Goal: Task Accomplishment & Management: Complete application form

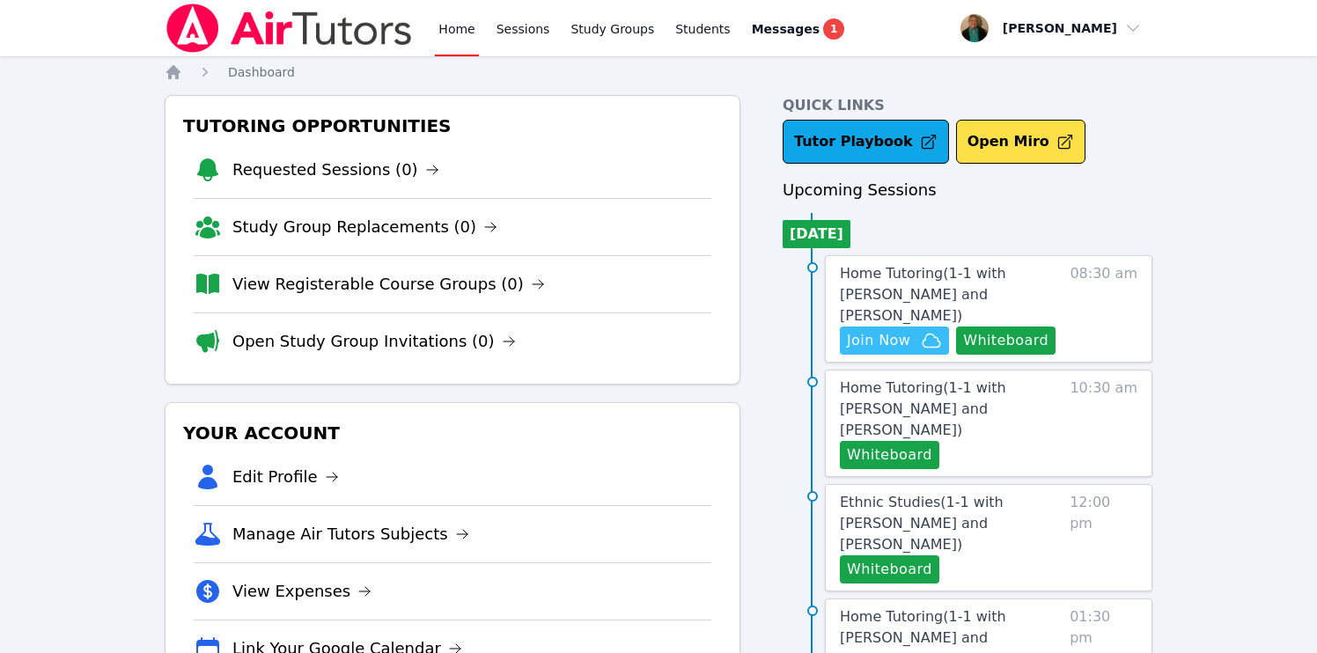
click at [891, 330] on span "Join Now" at bounding box center [878, 340] width 63 height 21
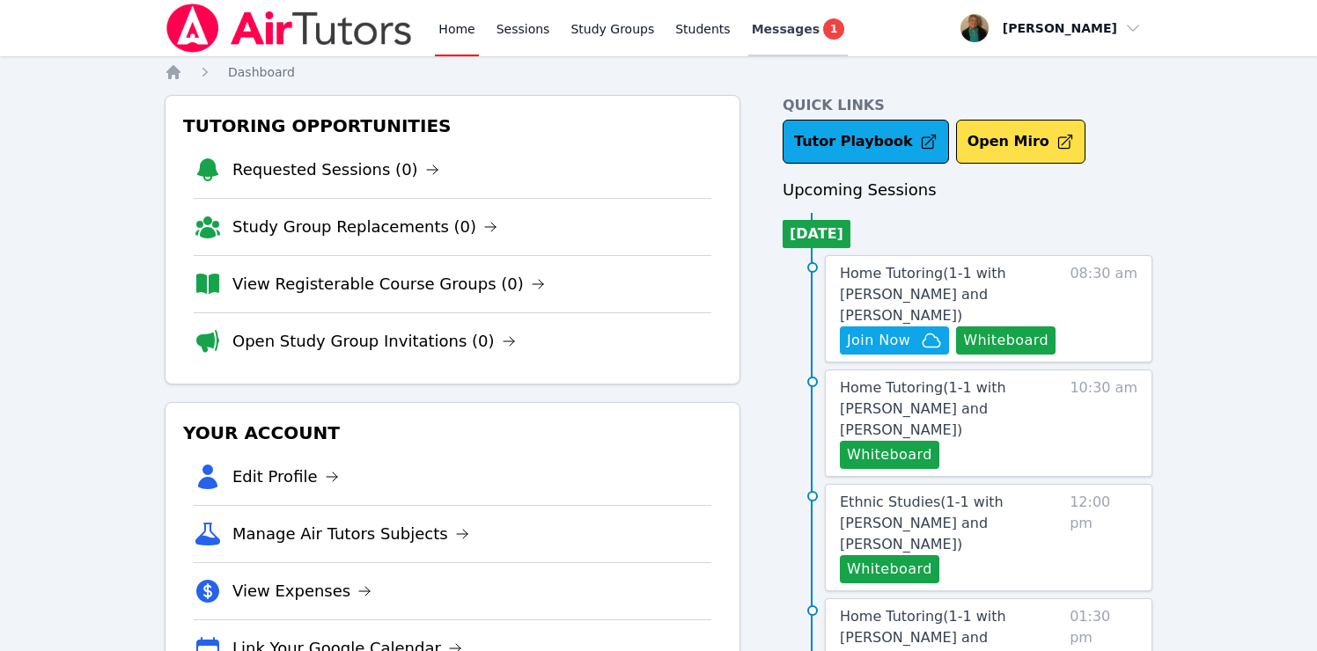
click at [785, 33] on span "Messages" at bounding box center [786, 29] width 68 height 18
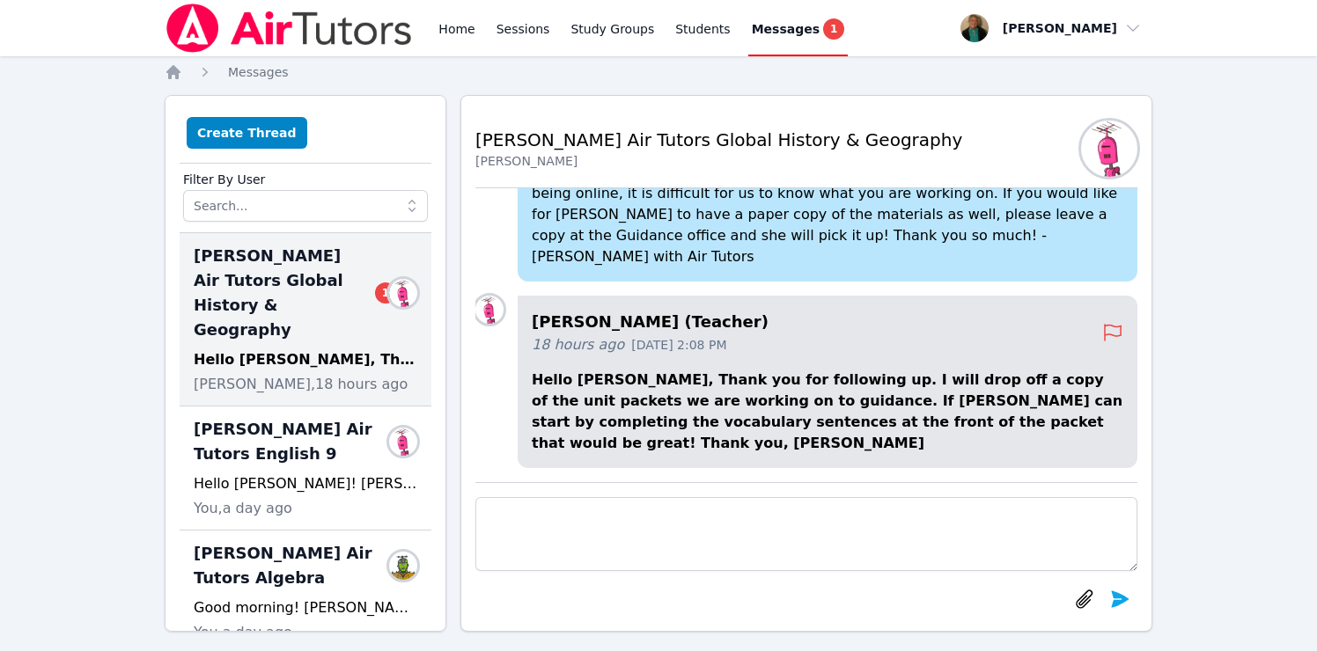
click at [312, 349] on div "Hello Amy, Thank you for following up. I will drop off a copy of the unit packe…" at bounding box center [306, 359] width 224 height 21
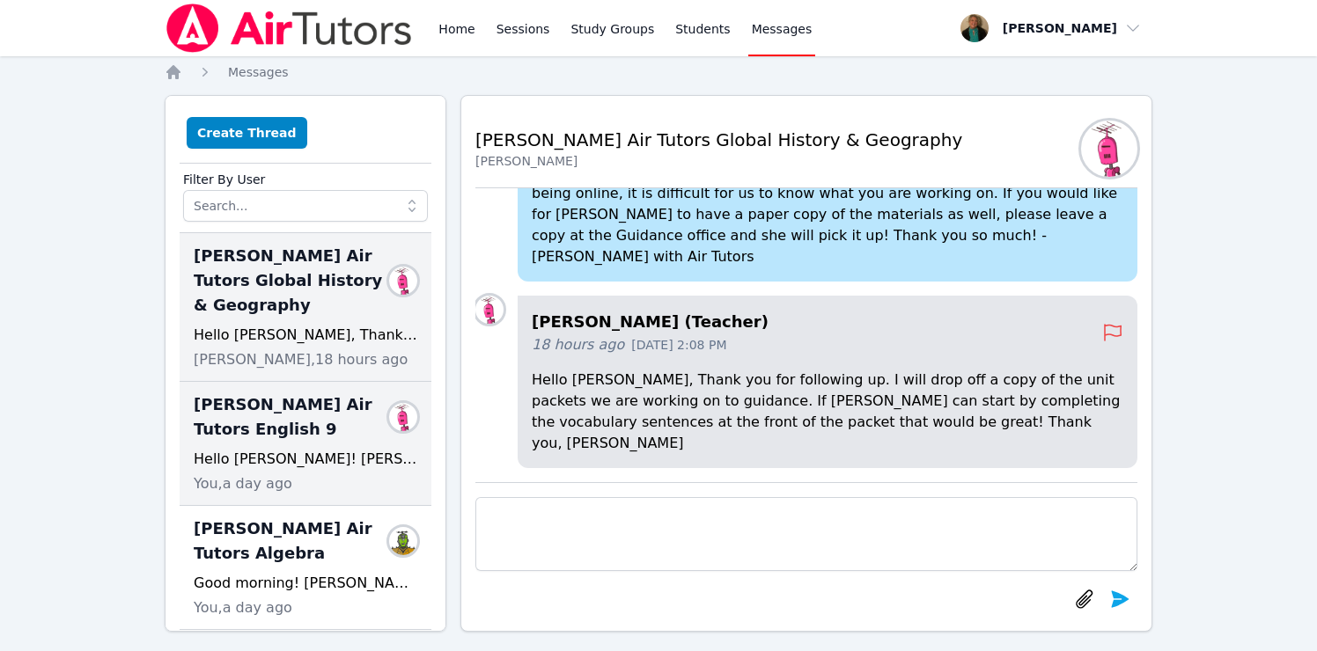
click at [303, 476] on div "You, a day ago" at bounding box center [306, 483] width 224 height 21
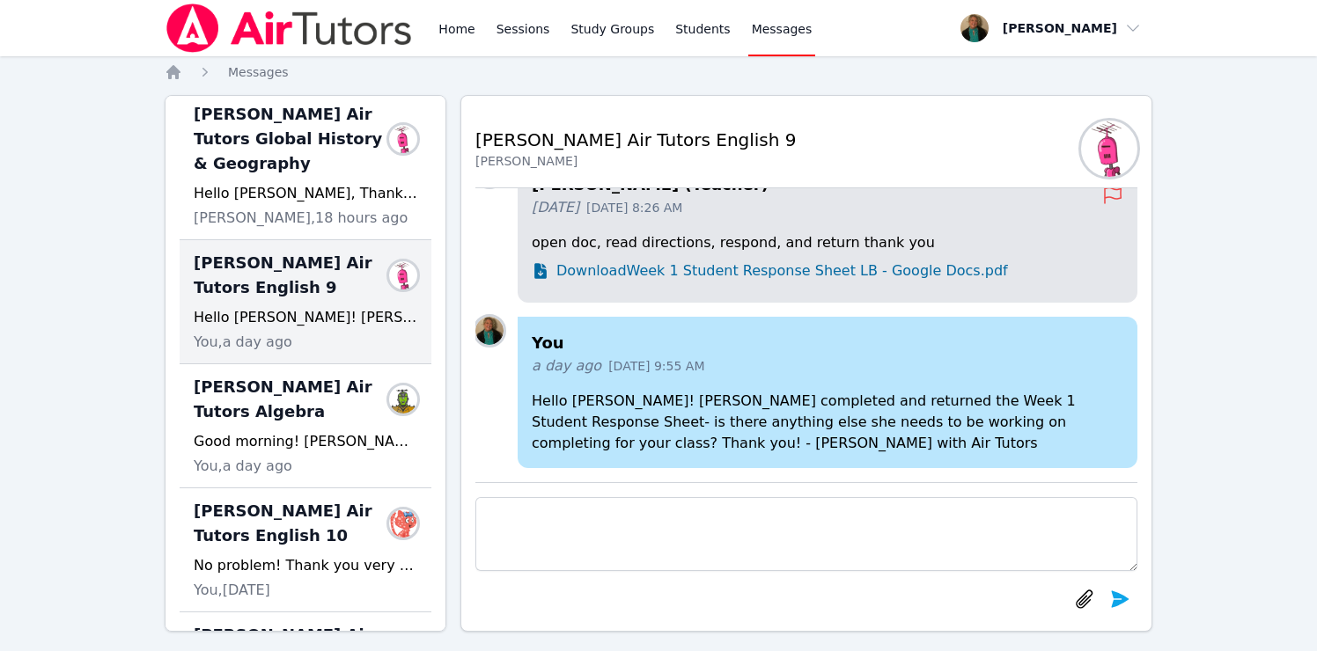
scroll to position [150, 0]
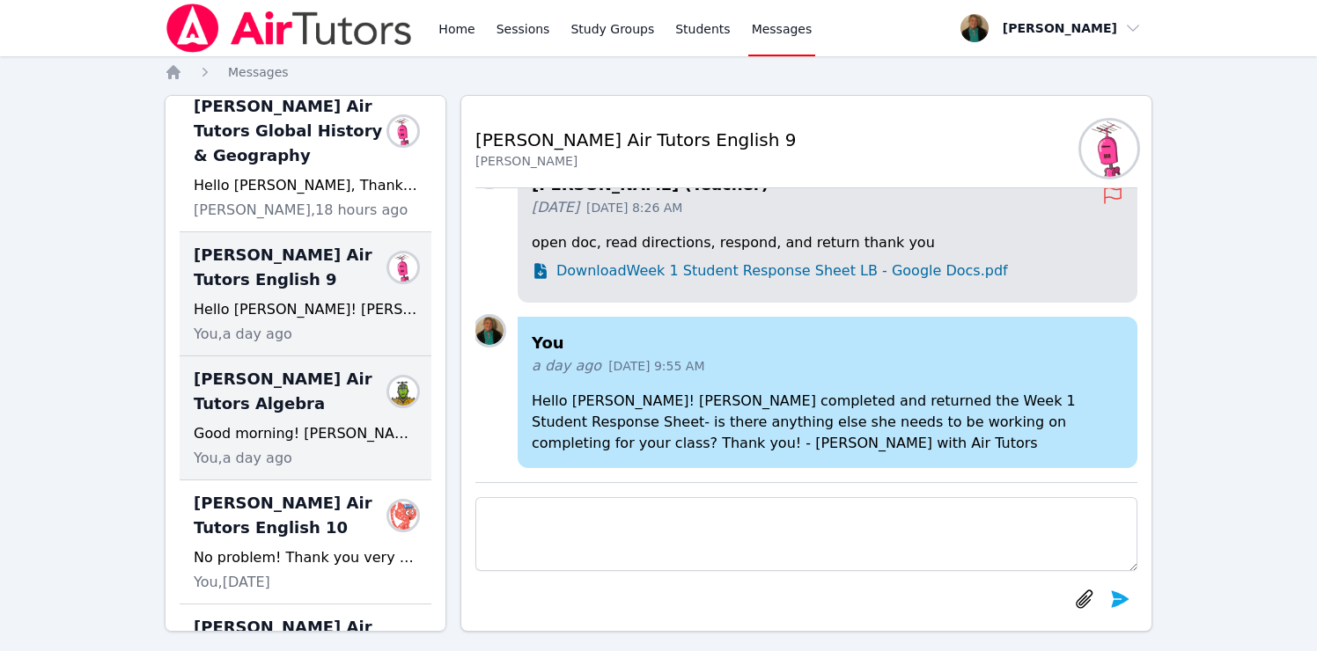
click at [309, 414] on span "Lacey Brunelle Air Tutors Algebra" at bounding box center [295, 391] width 202 height 49
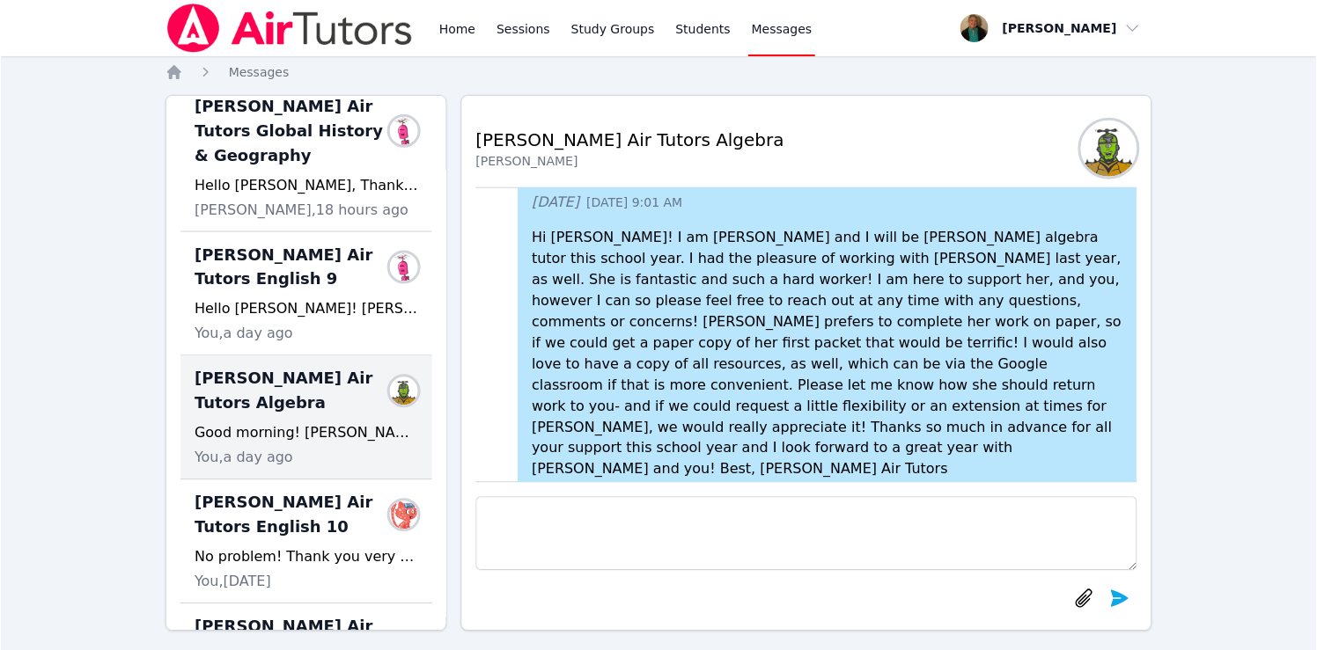
scroll to position [-269, 0]
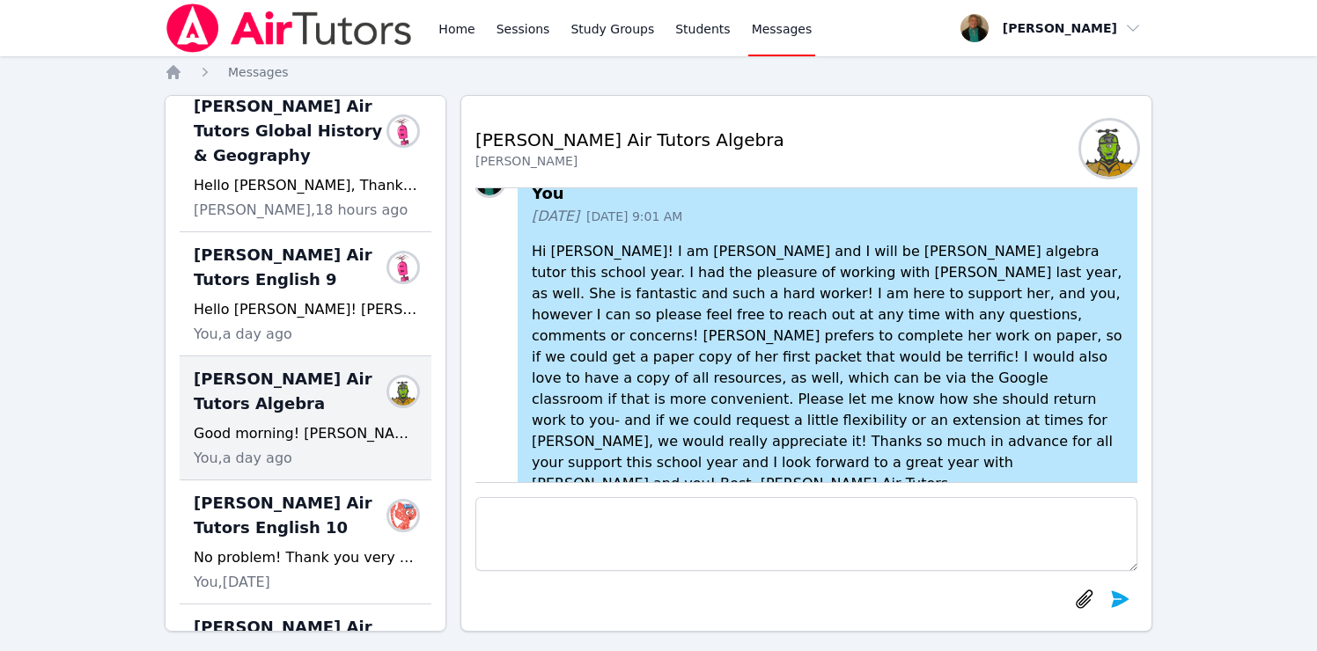
click at [532, 158] on div "Jessica Duell" at bounding box center [629, 161] width 309 height 18
click at [282, 378] on span "Lacey Brunelle Air Tutors Algebra" at bounding box center [295, 391] width 202 height 49
click at [282, 376] on span "Lacey Brunelle Air Tutors Algebra" at bounding box center [295, 391] width 202 height 49
click at [592, 150] on div "Thread created by Amy Povondra on Sep 8, 2025 11:40 AM" at bounding box center [710, 138] width 387 height 21
click at [528, 161] on div "Jessica Duell" at bounding box center [629, 161] width 309 height 18
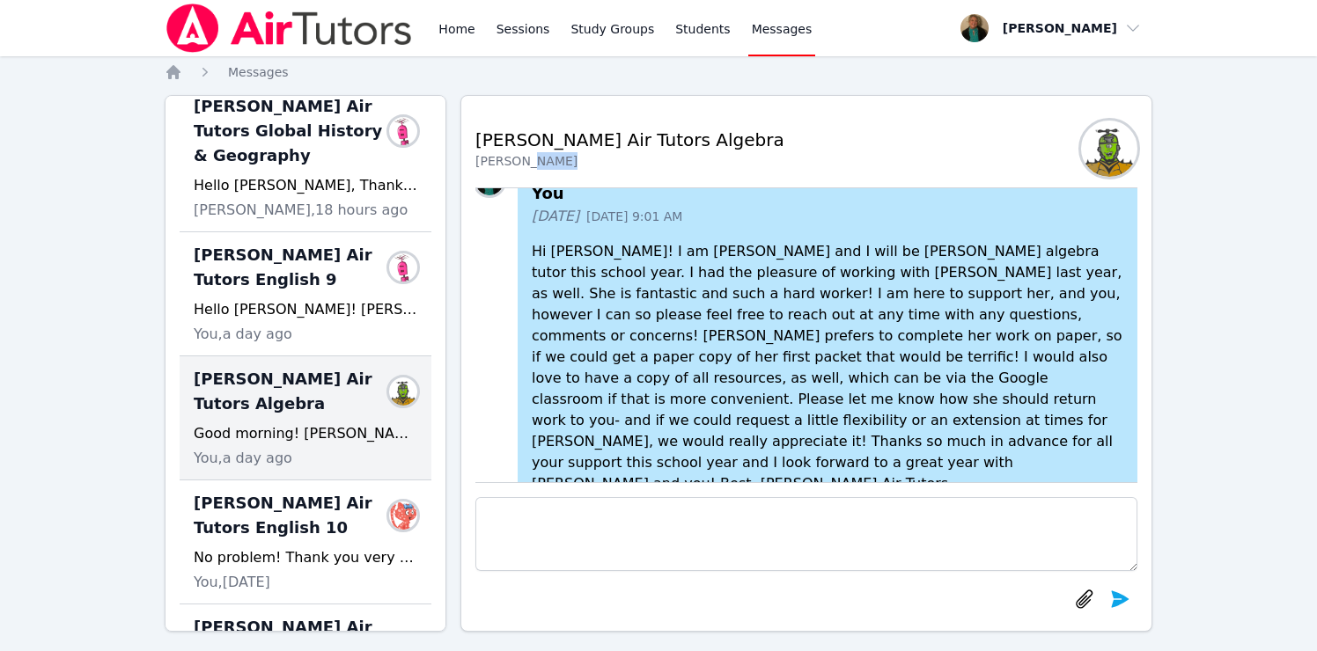
click at [528, 161] on div "Jessica Duell" at bounding box center [629, 161] width 309 height 18
click at [588, 142] on h2 "Lacey Brunelle Air Tutors Algebra" at bounding box center [629, 140] width 309 height 25
click at [1110, 150] on img at bounding box center [1109, 149] width 56 height 56
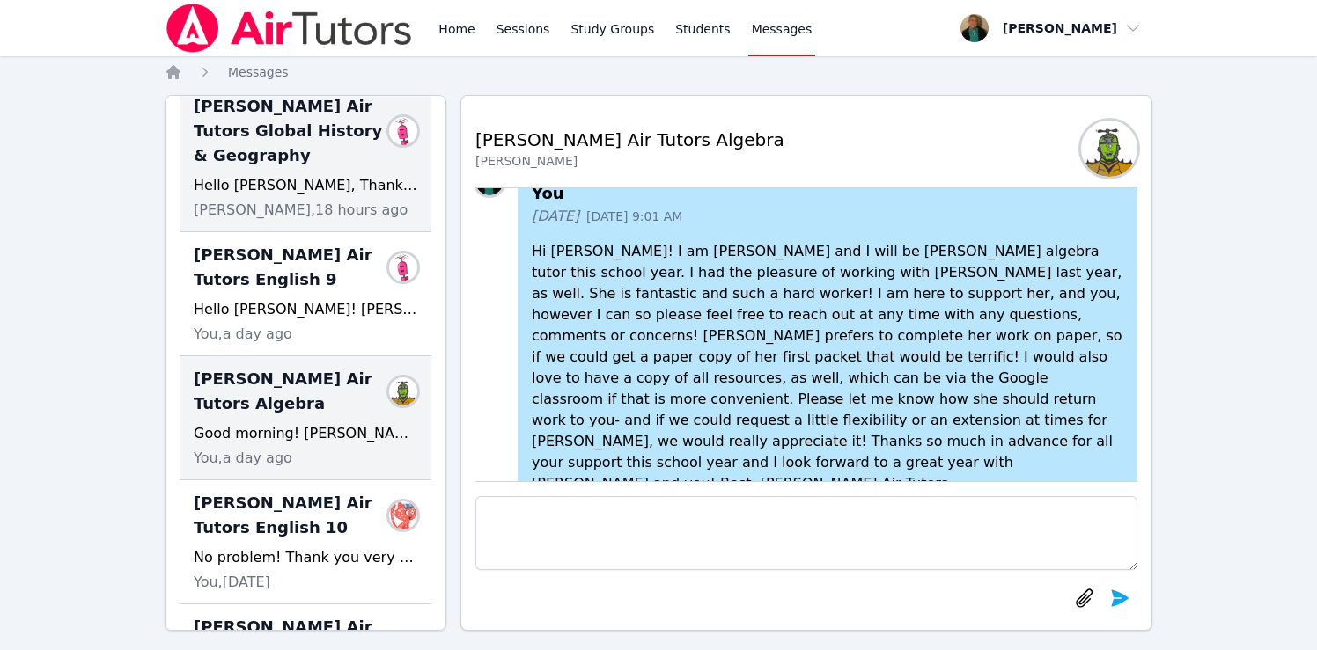
click at [273, 194] on div "Hello Amy, Thank you for following up. I will drop off a copy of the unit packe…" at bounding box center [306, 185] width 224 height 21
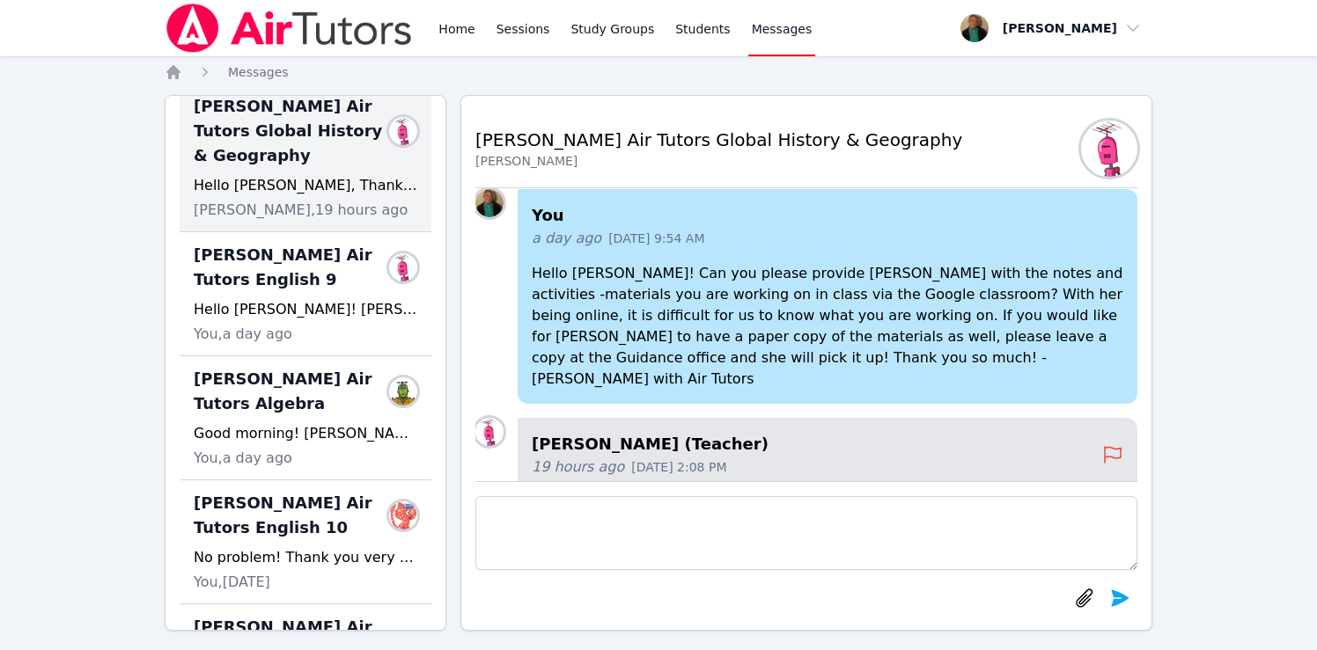
scroll to position [0, 0]
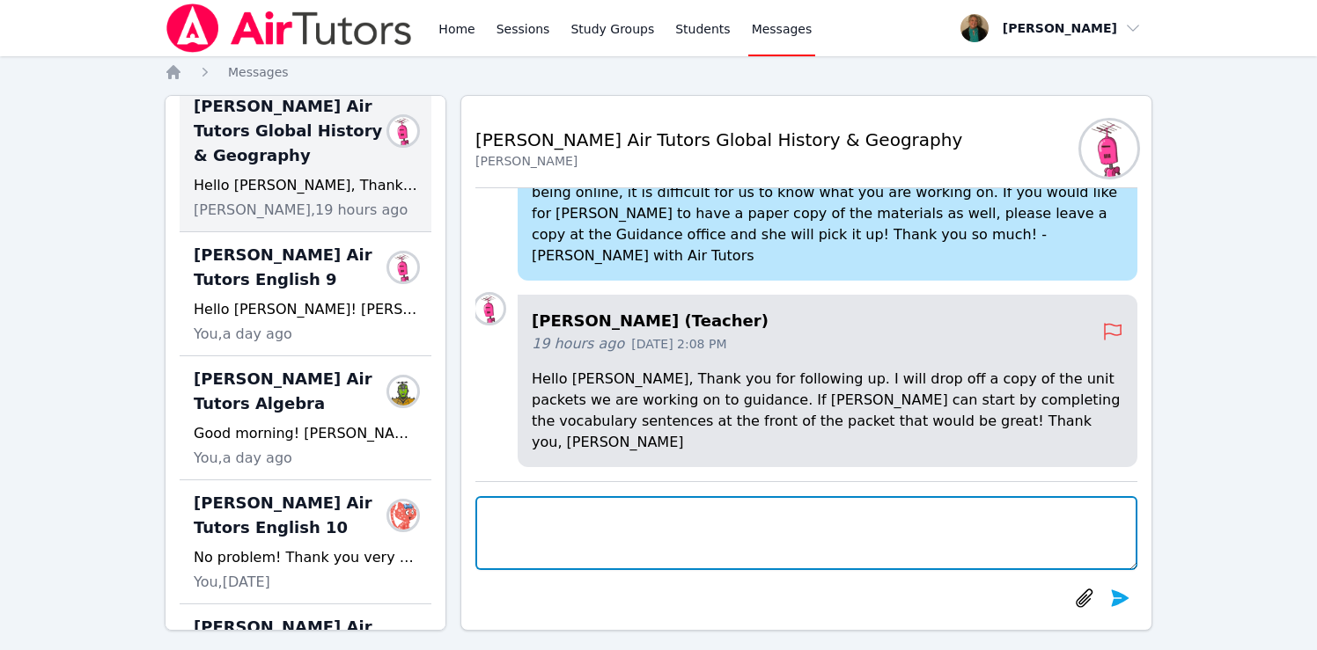
click at [611, 518] on textarea at bounding box center [806, 533] width 662 height 74
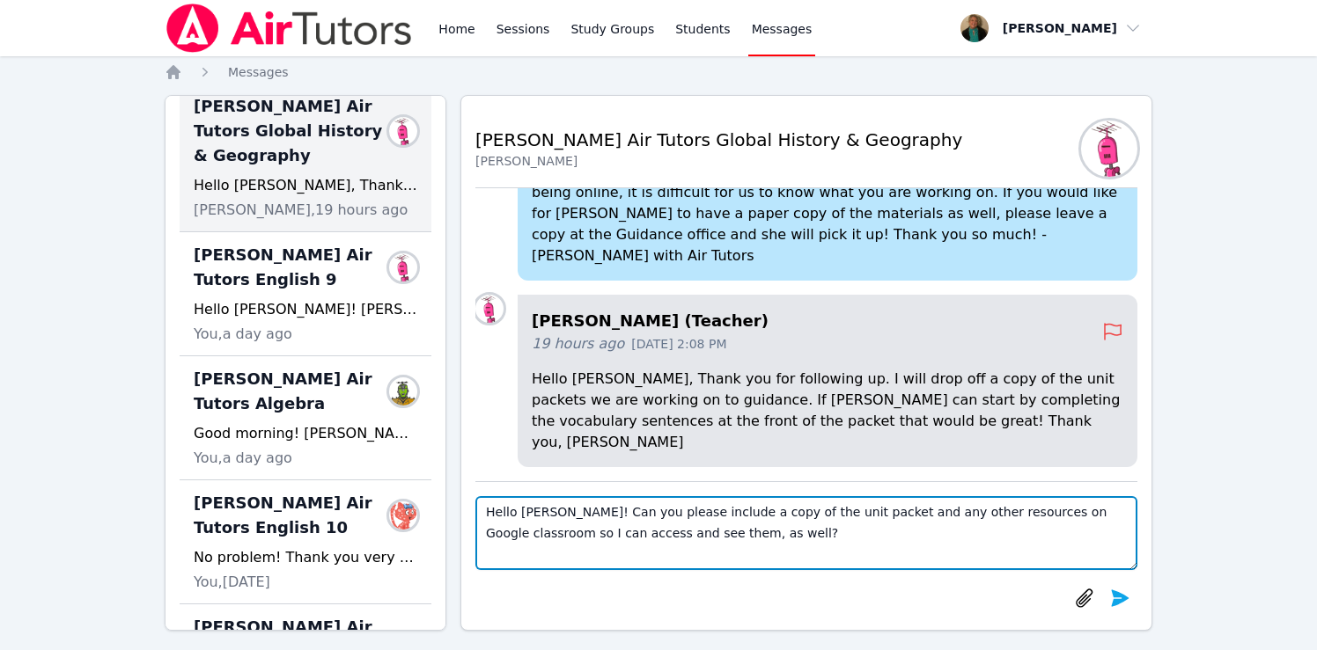
click at [576, 513] on textarea "Hello Mr. Stark! Can you please include a copy of the unit packet and any other…" at bounding box center [806, 533] width 662 height 74
click at [1117, 537] on textarea "Hello Mr. Stark! Thank you for dropping off a copy of the packet for Lacey Brun…" at bounding box center [806, 533] width 662 height 74
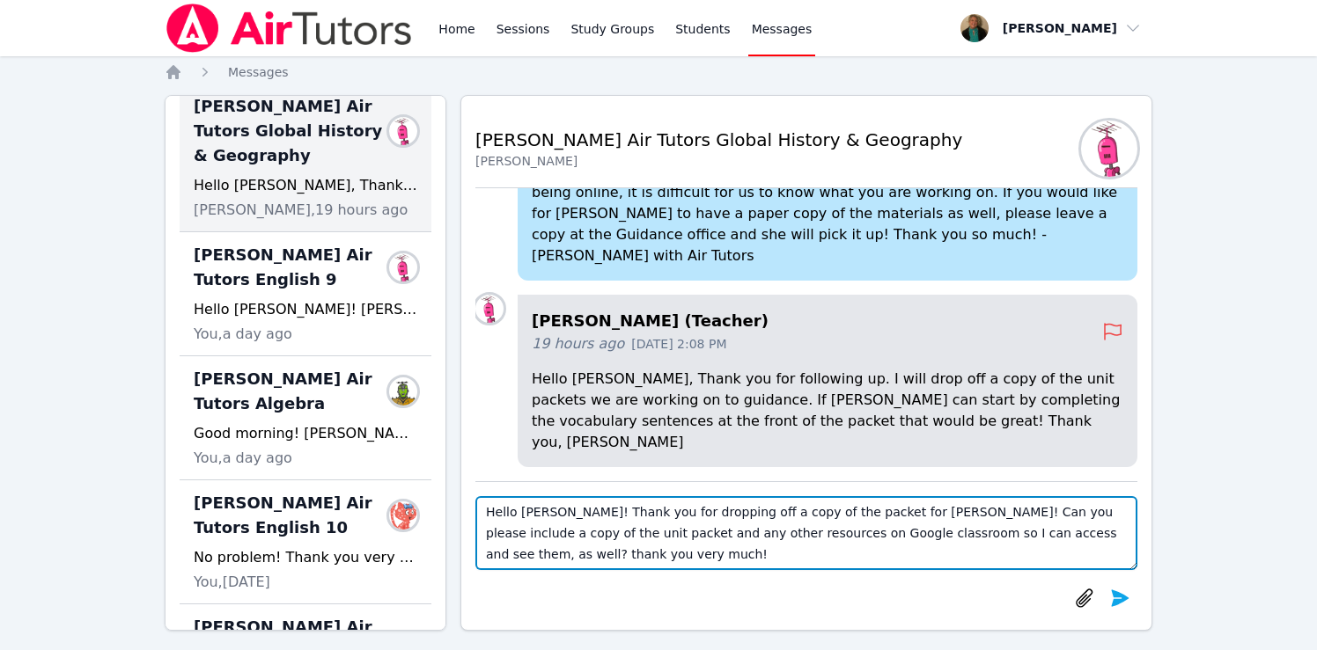
click at [493, 553] on textarea "Hello Mr. Stark! Thank you for dropping off a copy of the packet for Lacey Brun…" at bounding box center [806, 533] width 662 height 74
click at [637, 556] on textarea "Hello Mr. Stark! Thank you for dropping off a copy of the packet for Lacey Brun…" at bounding box center [806, 533] width 662 height 74
type textarea "Hello Mr. Stark! Thank you for dropping off a copy of the packet for Lacey Brun…"
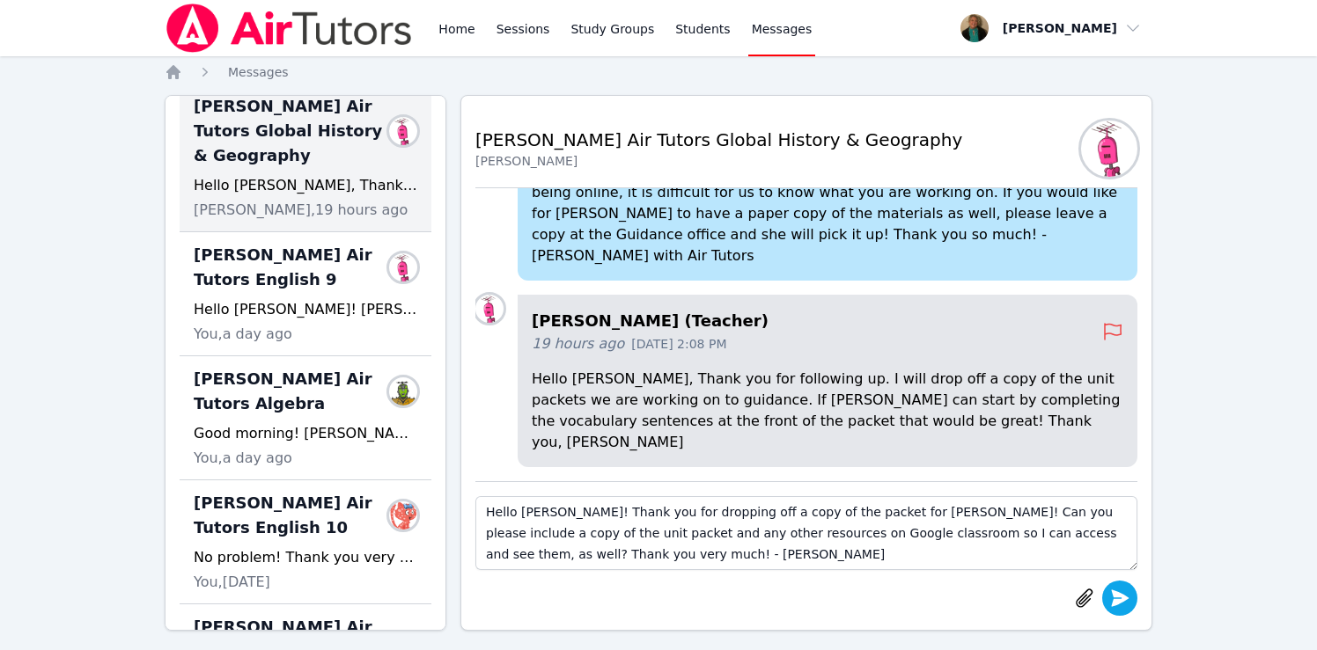
click at [1118, 595] on icon "submit" at bounding box center [1120, 598] width 18 height 17
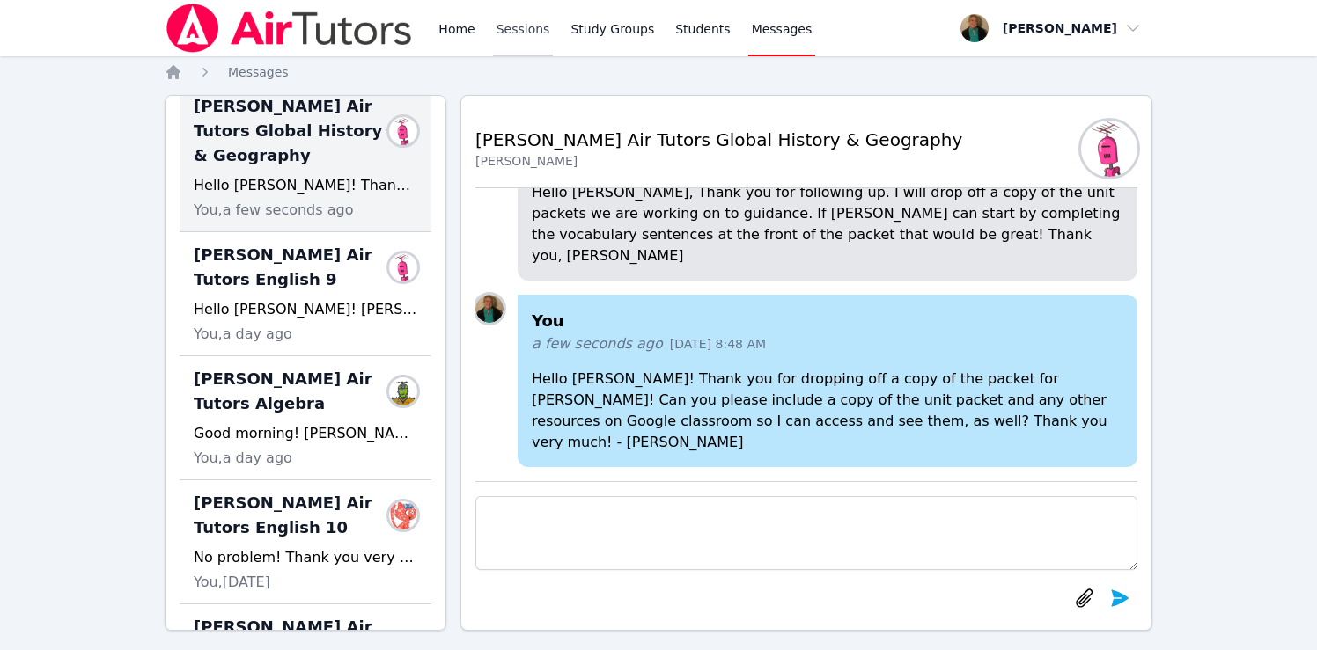
click at [517, 28] on link "Sessions" at bounding box center [523, 28] width 61 height 56
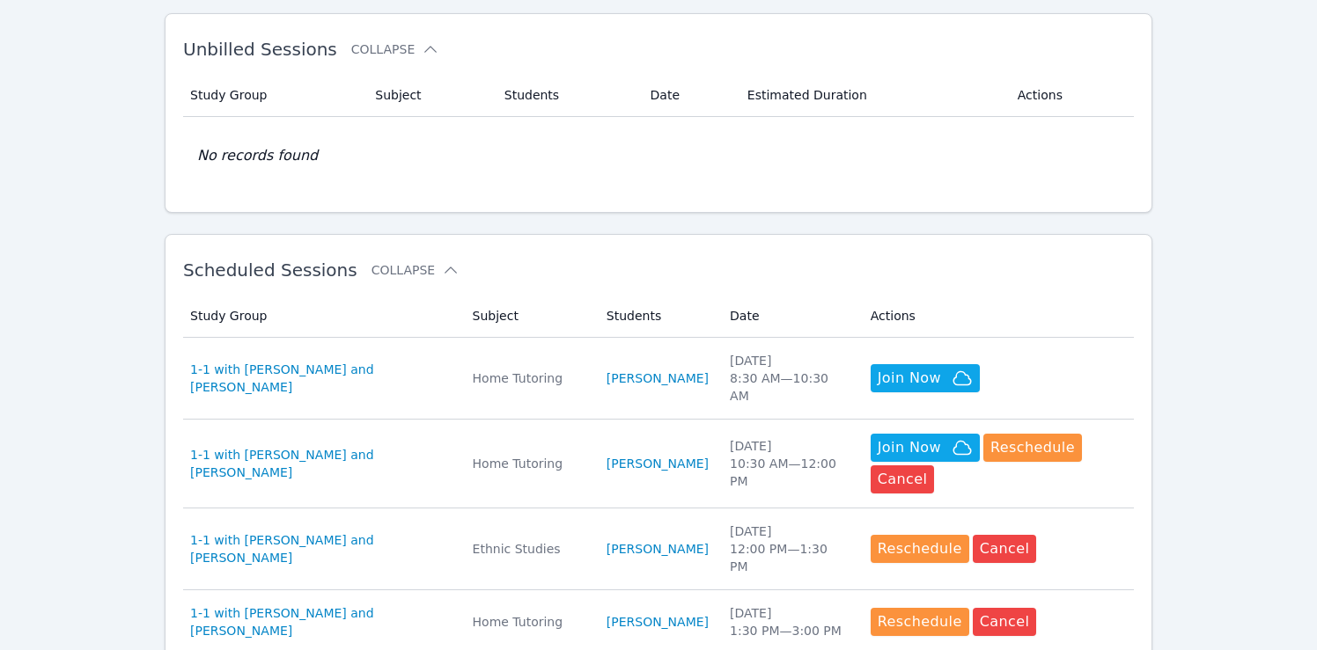
scroll to position [304, 0]
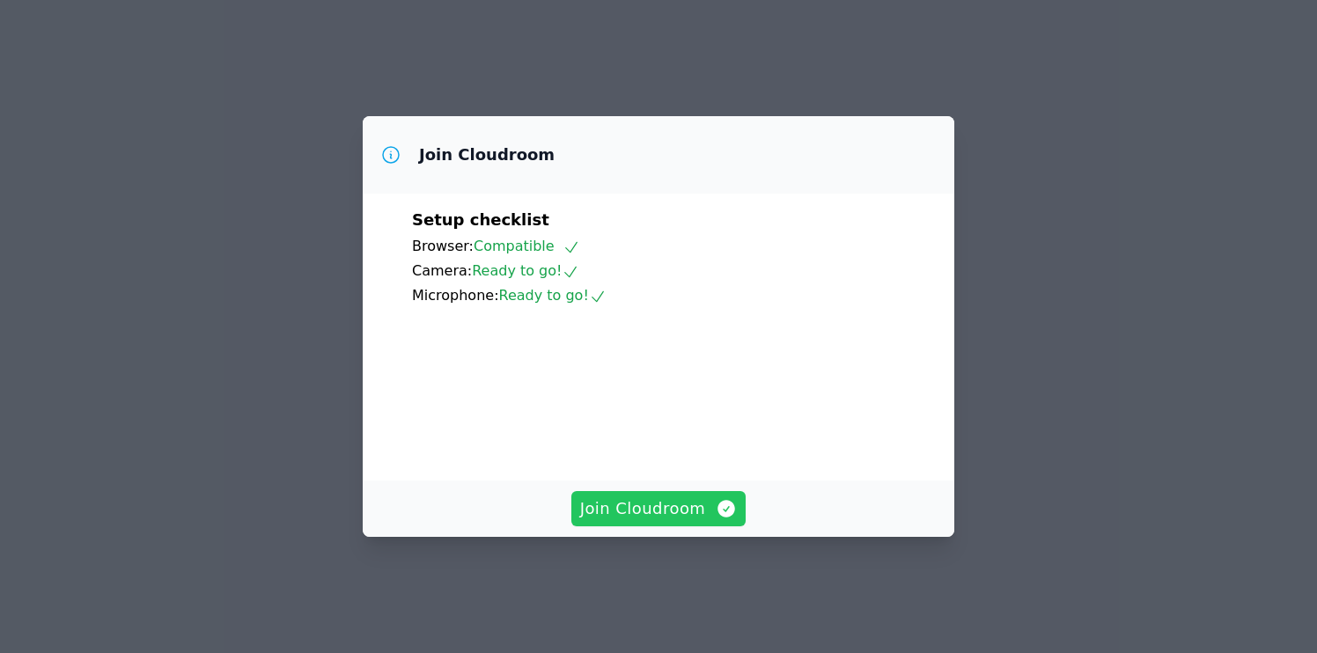
click at [652, 509] on button "Join Cloudroom" at bounding box center [658, 508] width 175 height 35
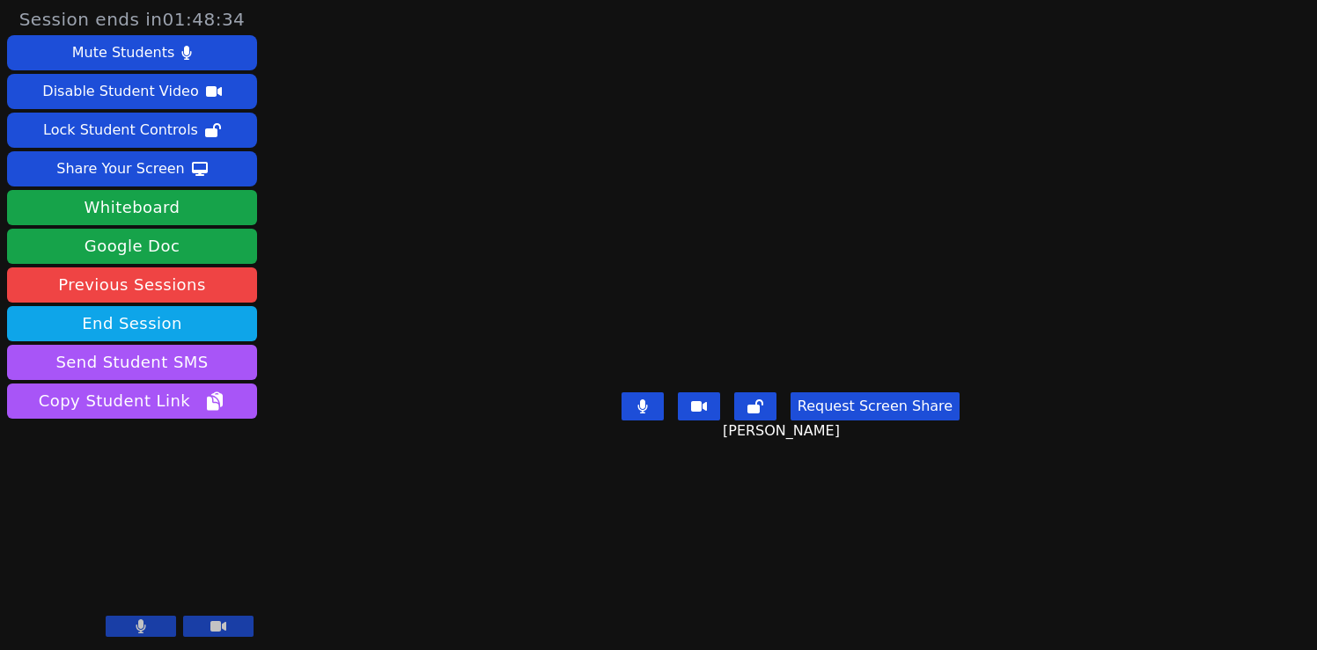
click at [913, 421] on button "Request Screen Share" at bounding box center [874, 406] width 169 height 28
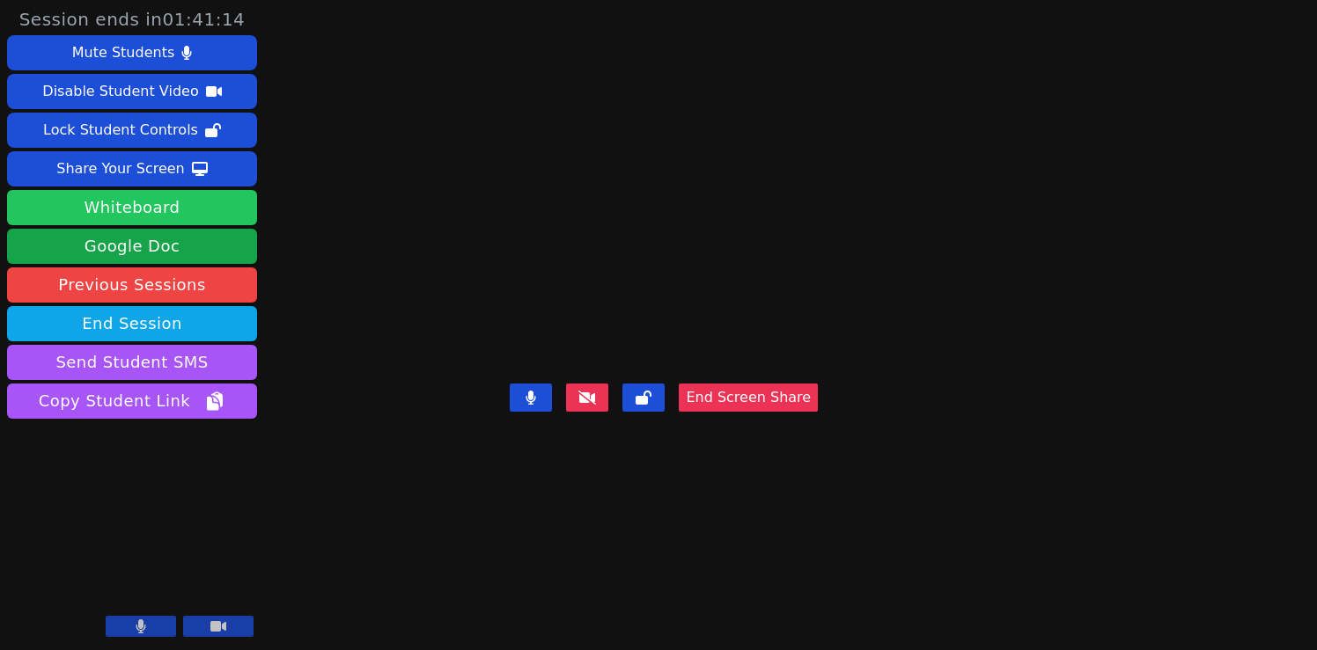
click at [170, 202] on button "Whiteboard" at bounding box center [132, 207] width 250 height 35
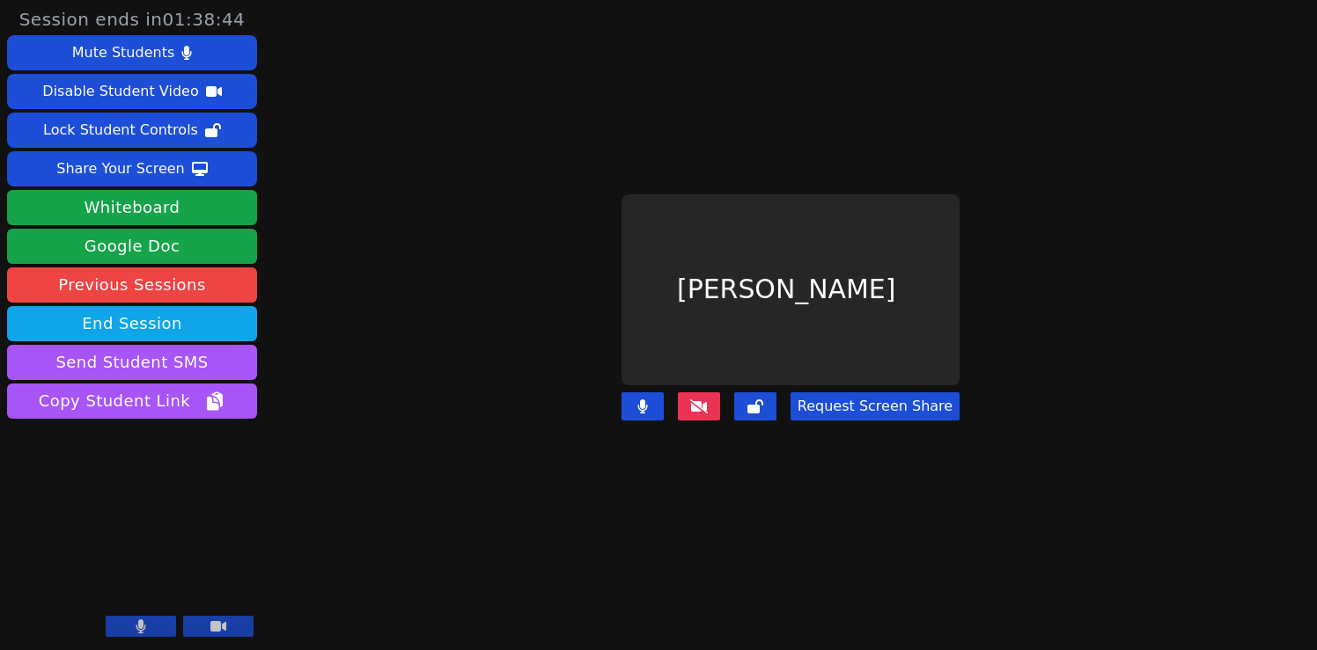
click at [709, 410] on button at bounding box center [699, 406] width 42 height 28
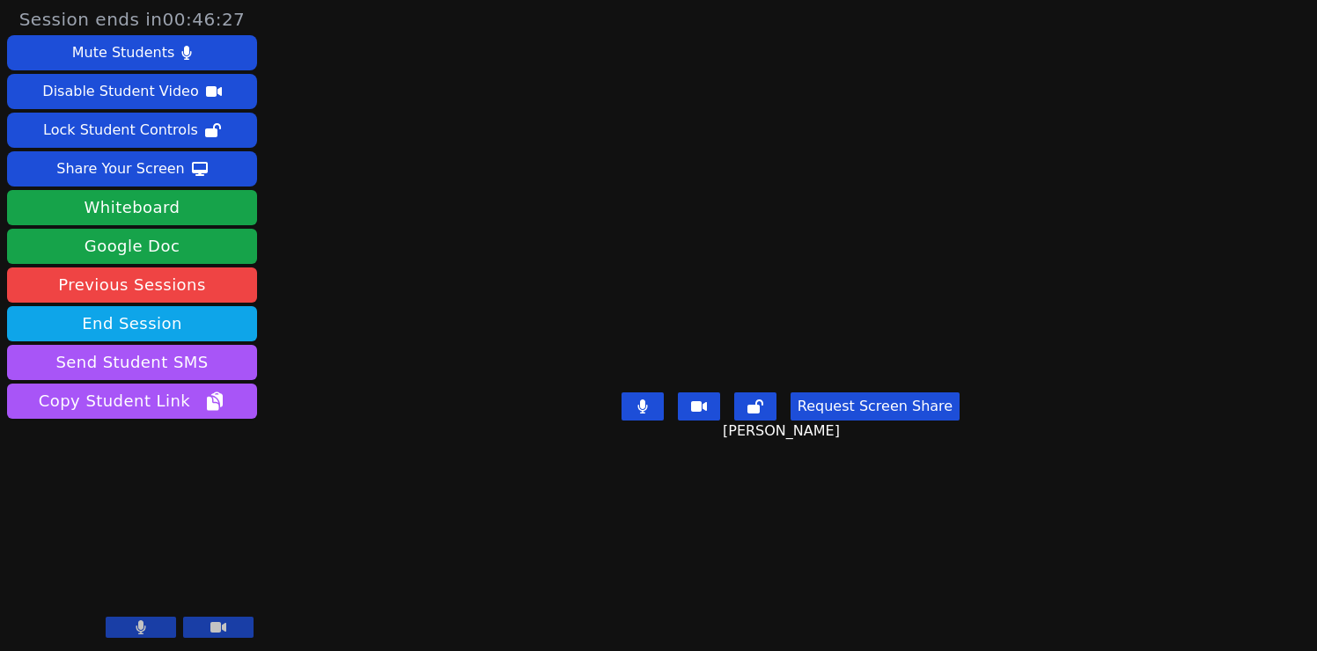
click at [658, 349] on video at bounding box center [790, 290] width 264 height 190
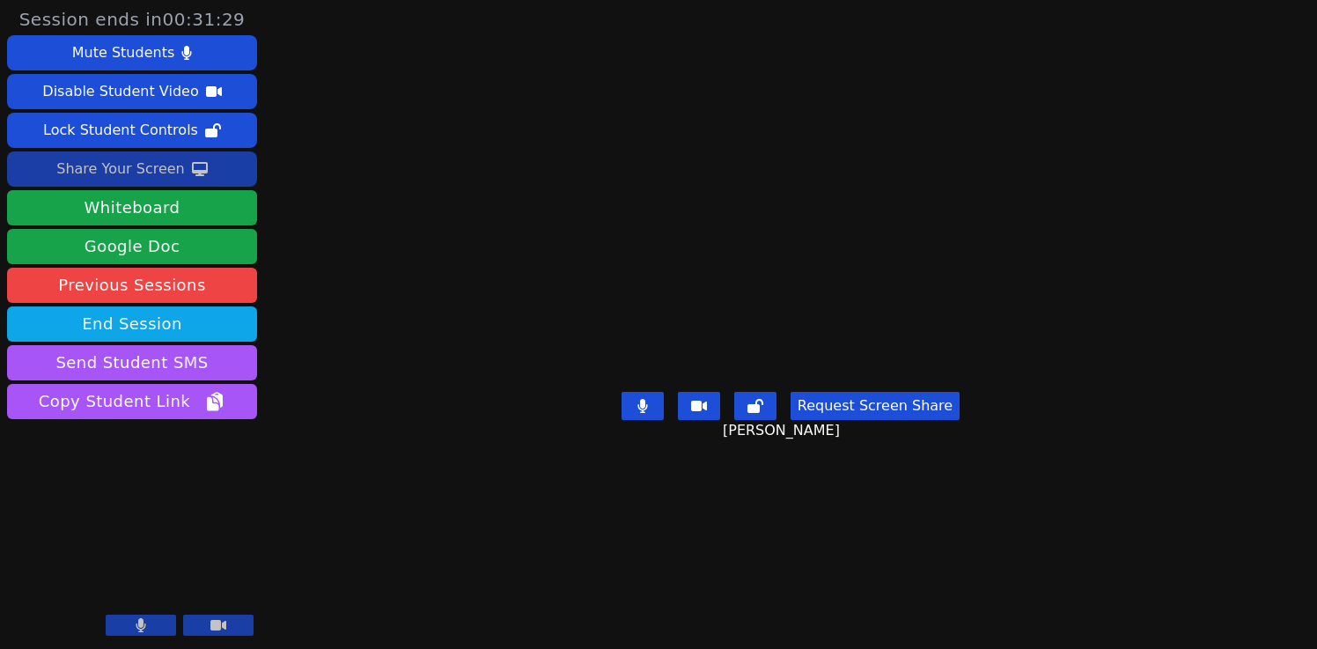
click at [150, 165] on div "Share Your Screen" at bounding box center [120, 169] width 128 height 28
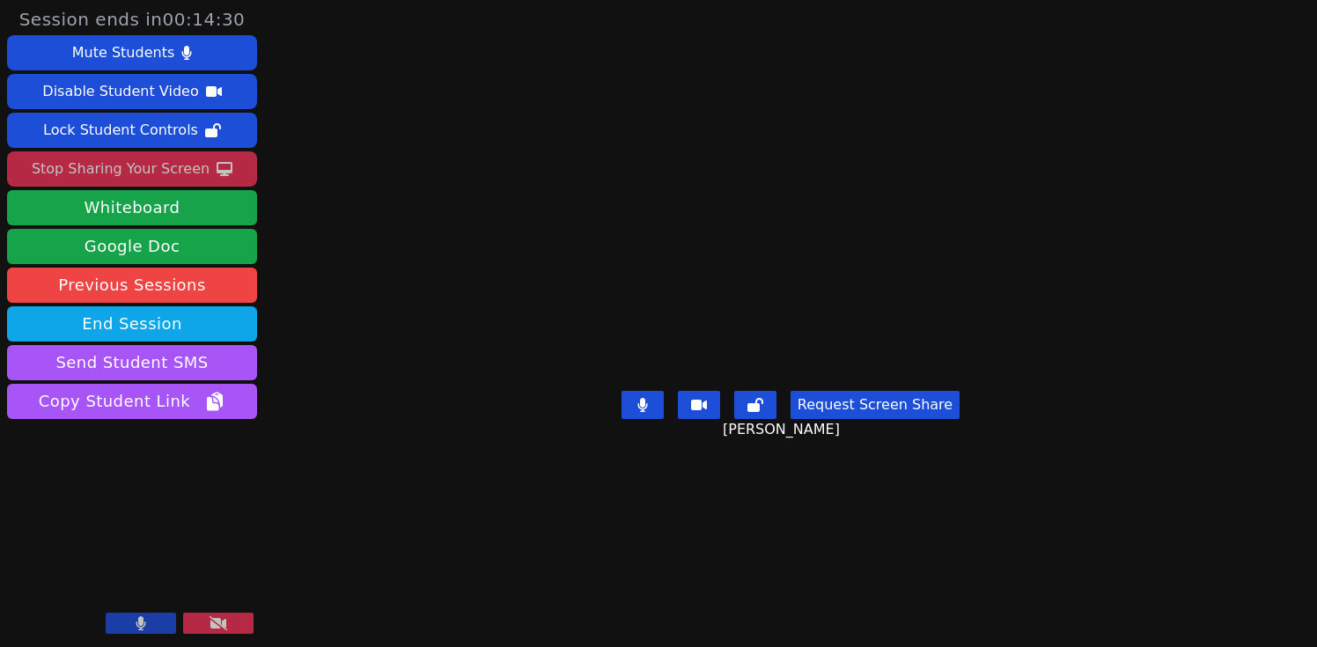
click at [128, 624] on button at bounding box center [141, 622] width 70 height 21
click at [209, 620] on button at bounding box center [218, 622] width 70 height 21
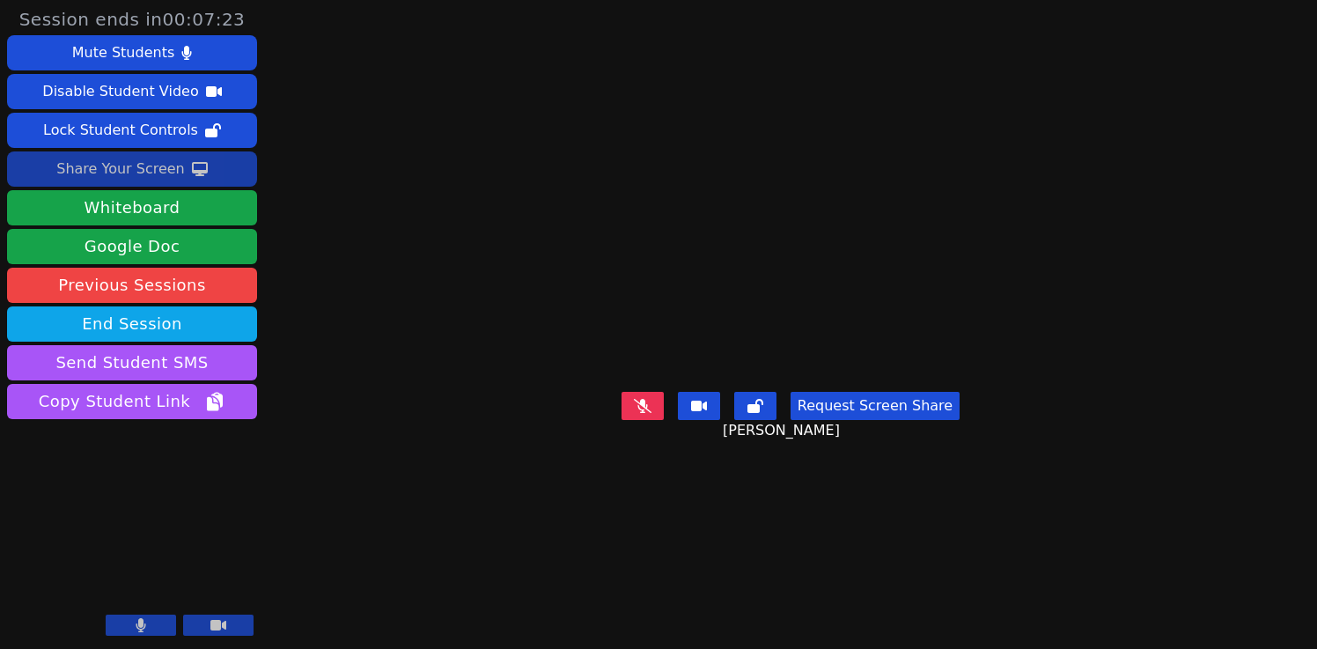
click at [169, 167] on div "Share Your Screen" at bounding box center [120, 169] width 128 height 28
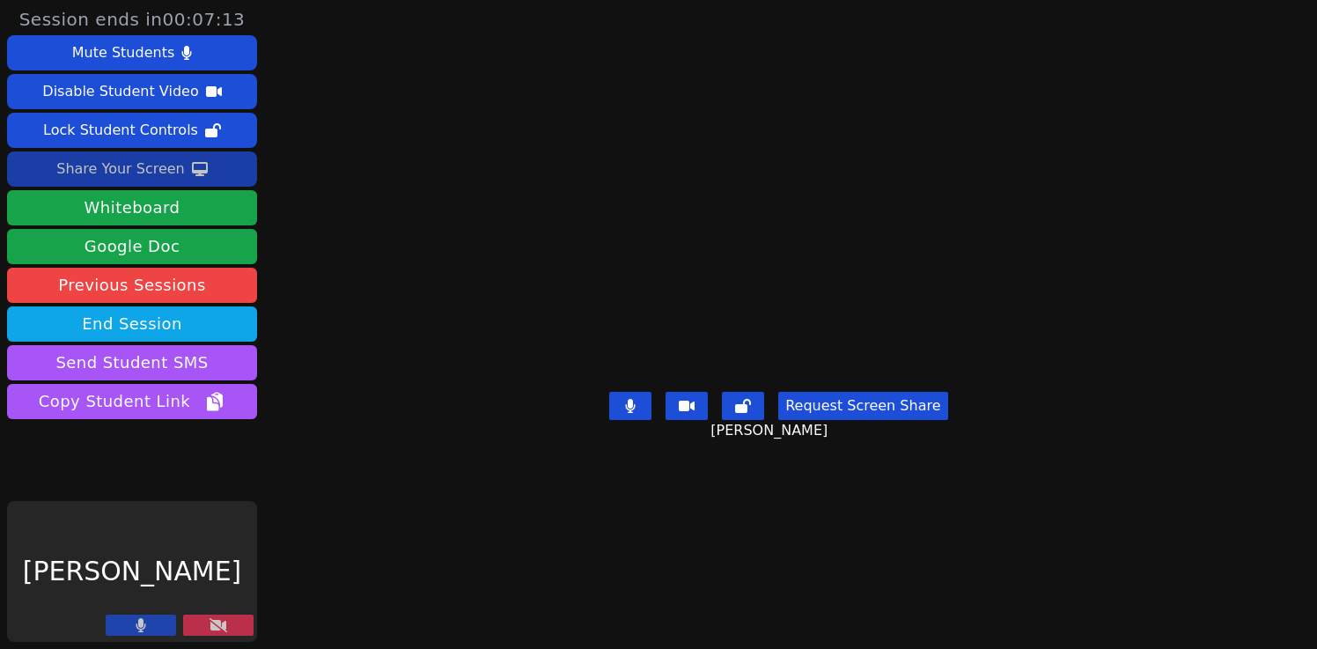
click at [169, 166] on div "Share Your Screen" at bounding box center [120, 169] width 128 height 28
click at [218, 622] on icon at bounding box center [218, 625] width 18 height 14
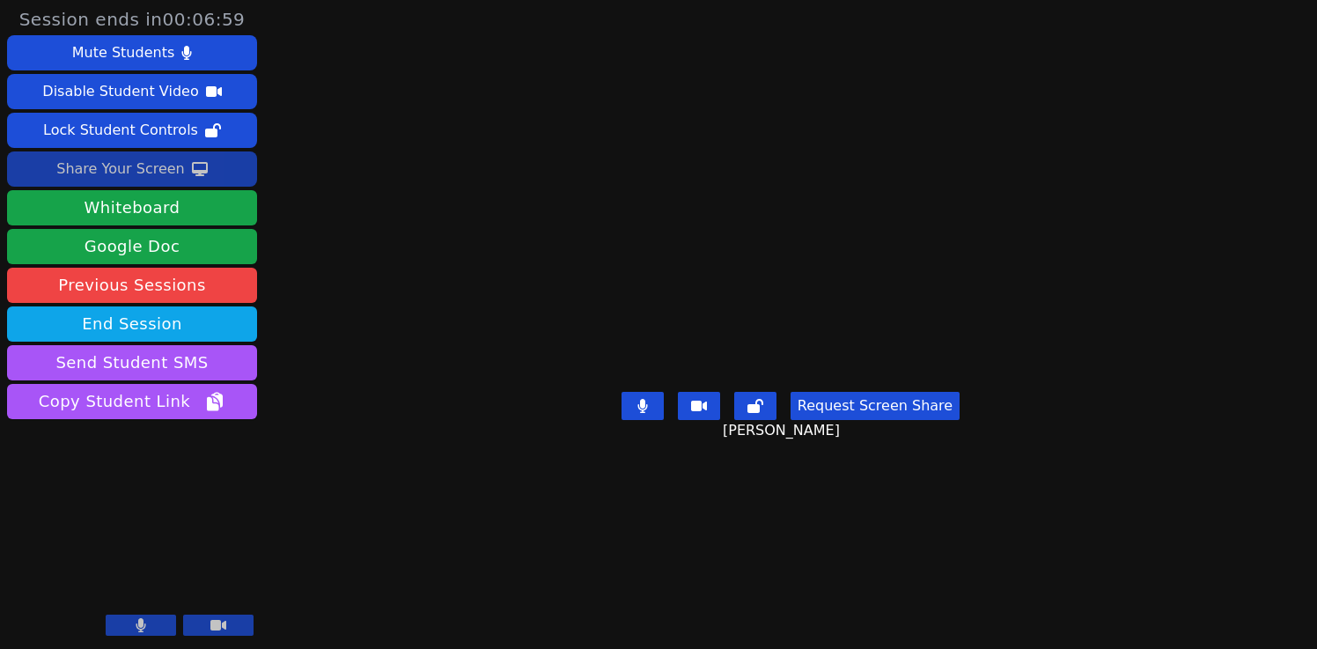
click at [161, 164] on div "Share Your Screen" at bounding box center [120, 169] width 128 height 28
click at [168, 166] on div "Share Your Screen" at bounding box center [120, 169] width 128 height 28
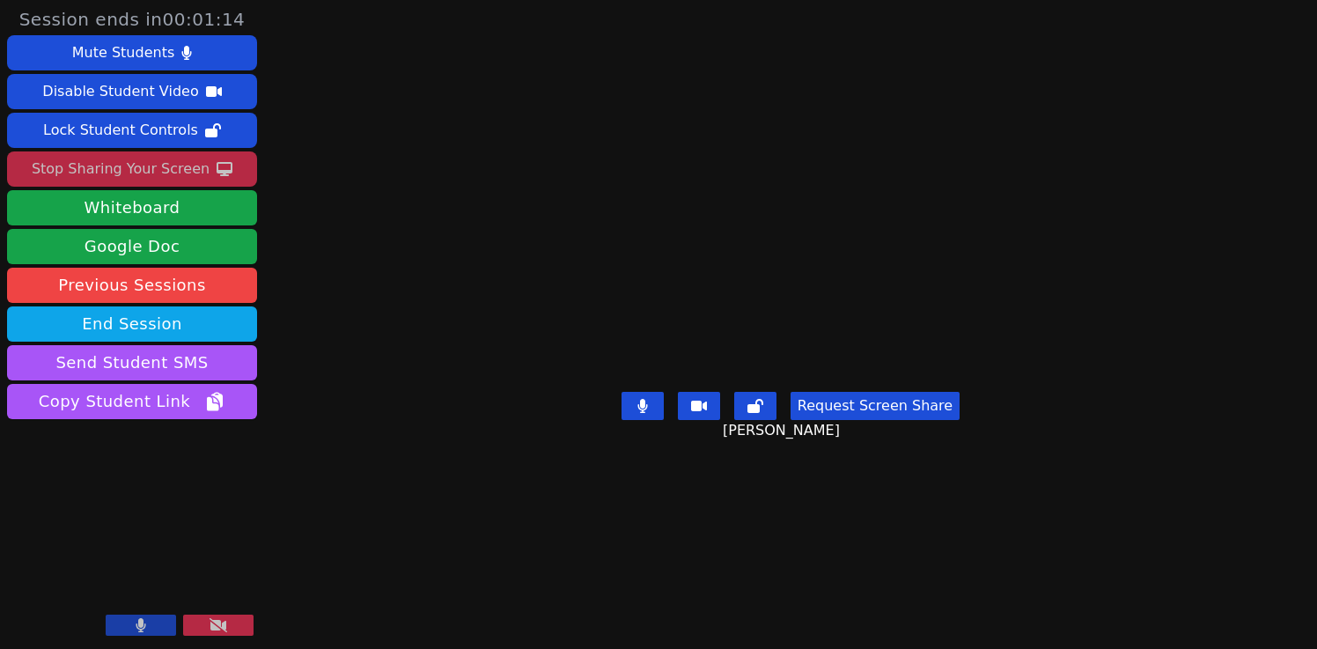
click at [229, 621] on button at bounding box center [218, 624] width 70 height 21
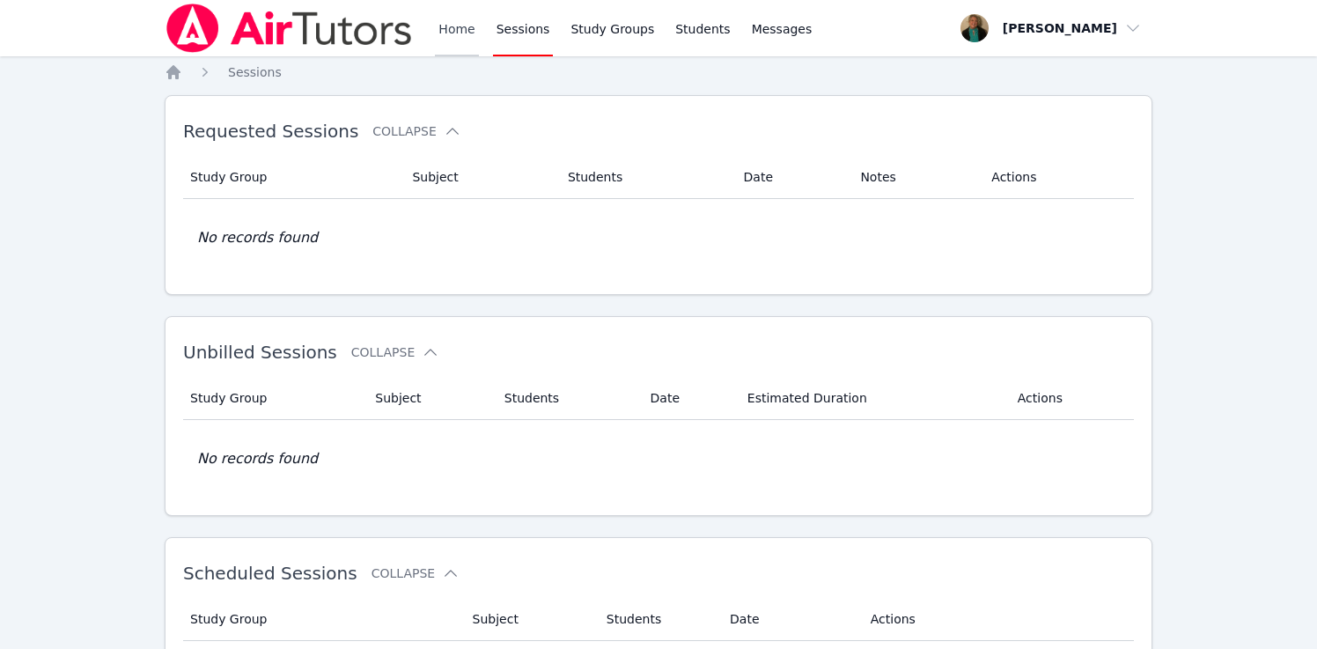
click at [451, 27] on link "Home" at bounding box center [456, 28] width 43 height 56
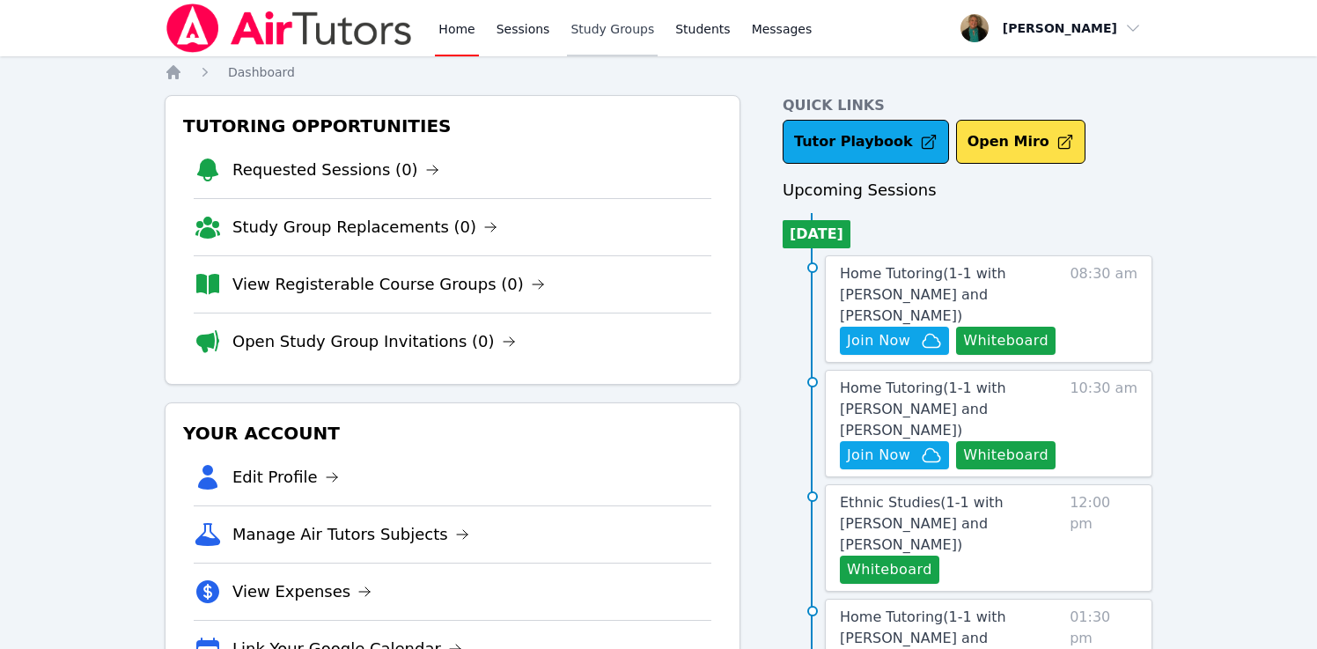
click at [611, 31] on link "Study Groups" at bounding box center [612, 28] width 91 height 56
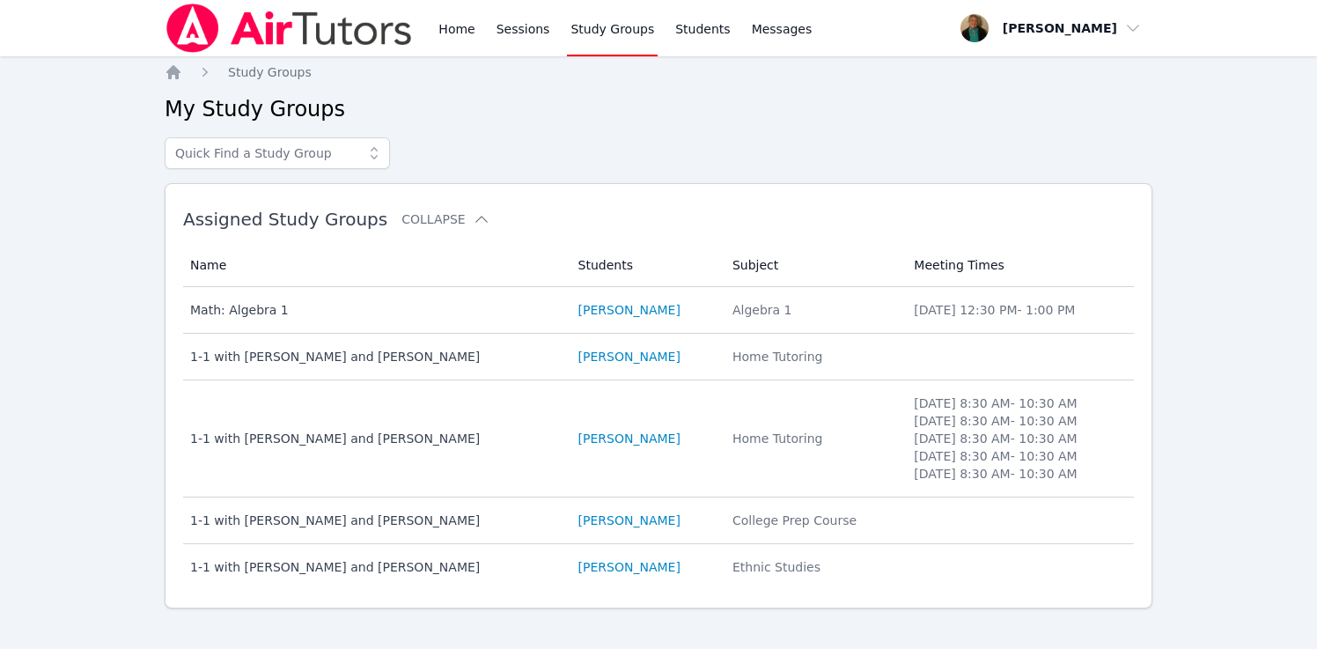
scroll to position [16, 0]
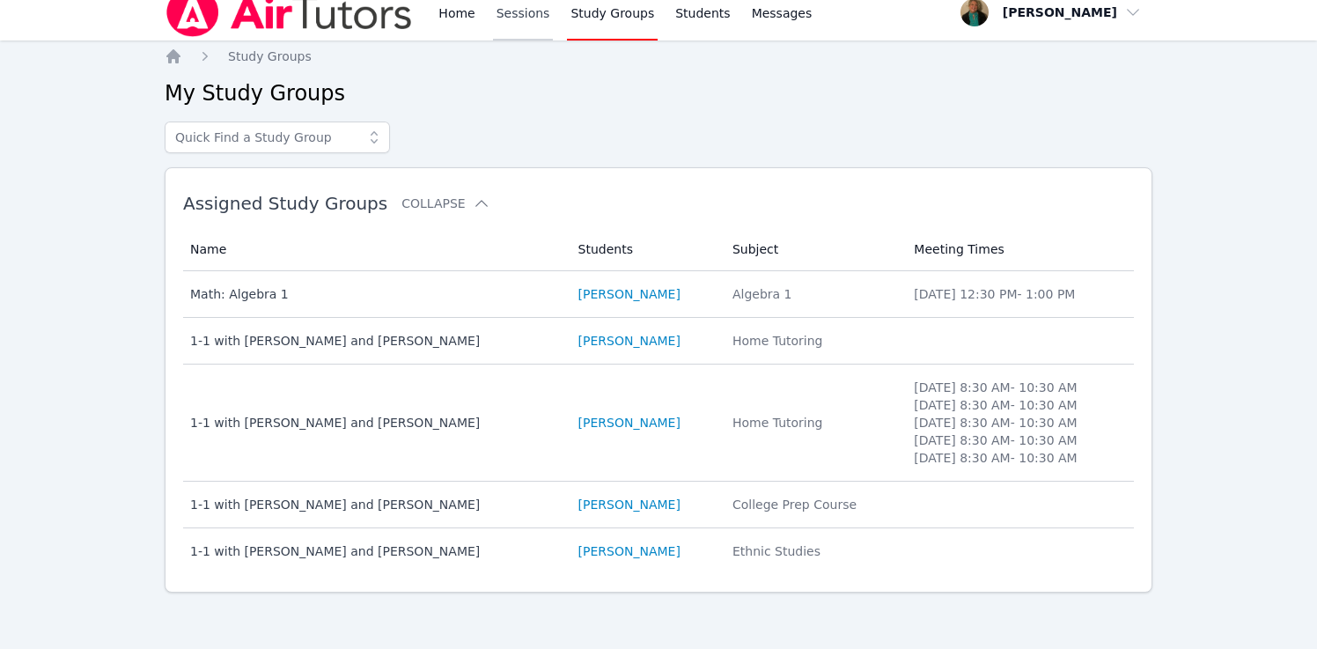
click at [515, 20] on link "Sessions" at bounding box center [523, 12] width 61 height 56
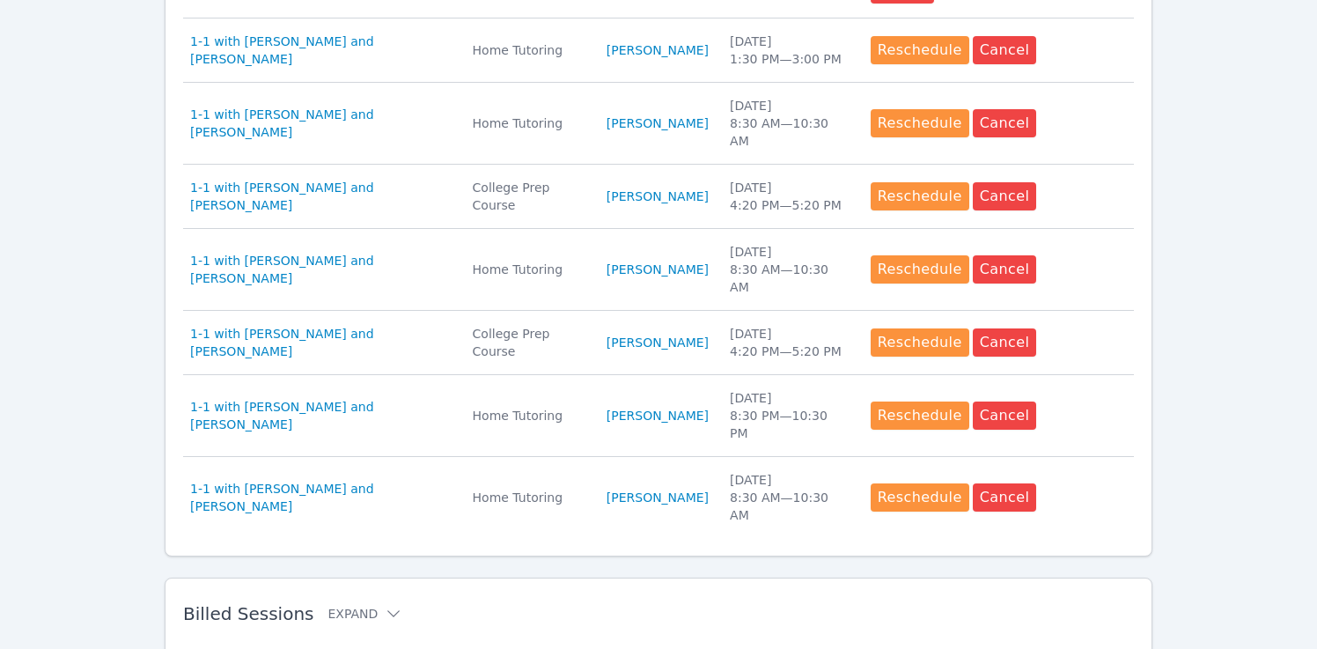
scroll to position [935, 0]
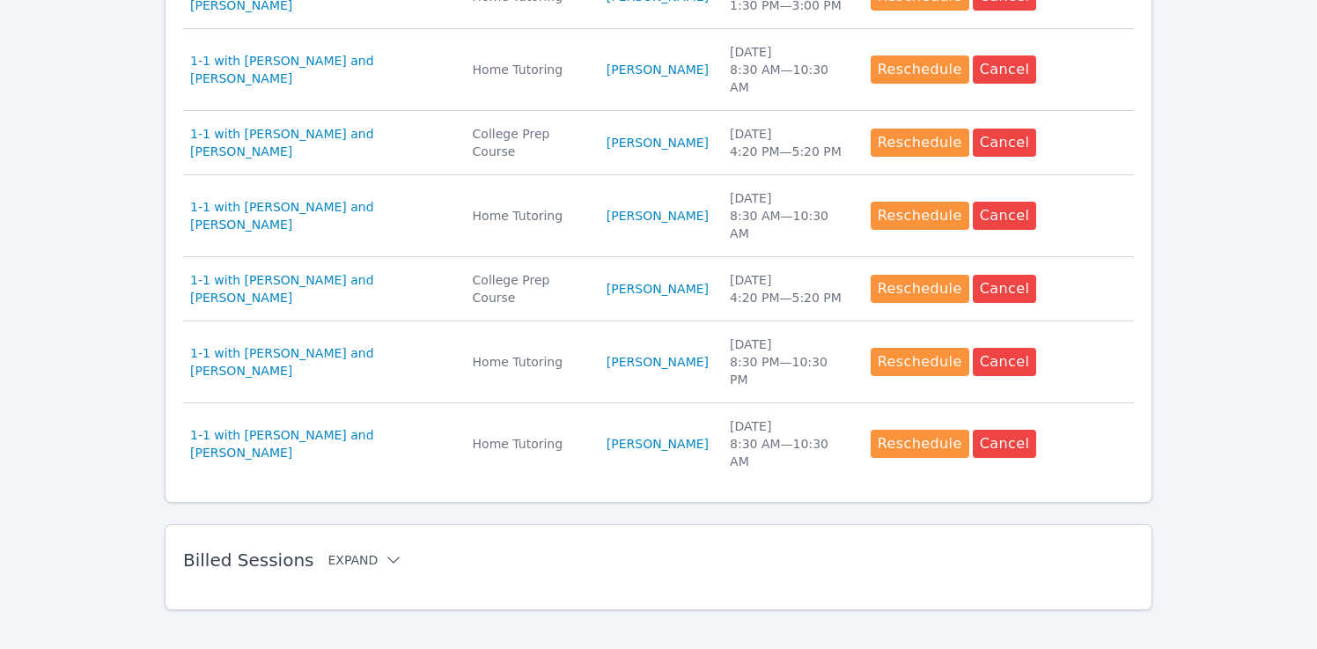
click at [341, 551] on button "Expand" at bounding box center [364, 560] width 75 height 18
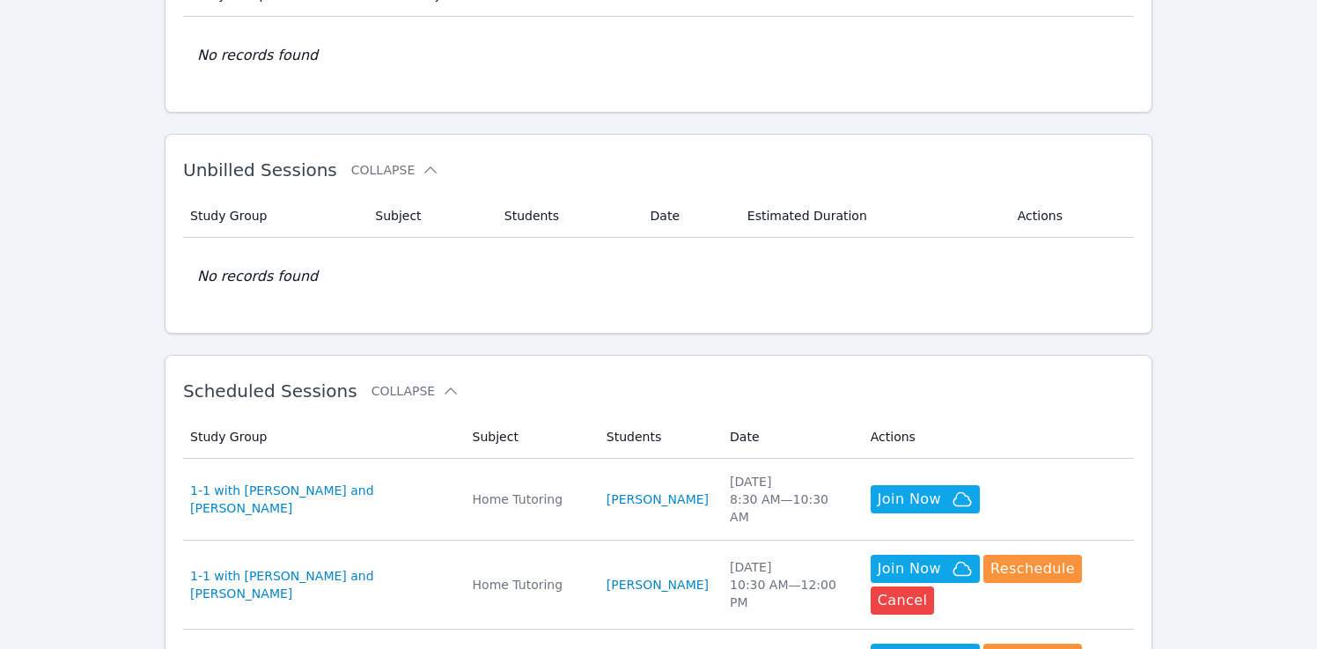
scroll to position [0, 0]
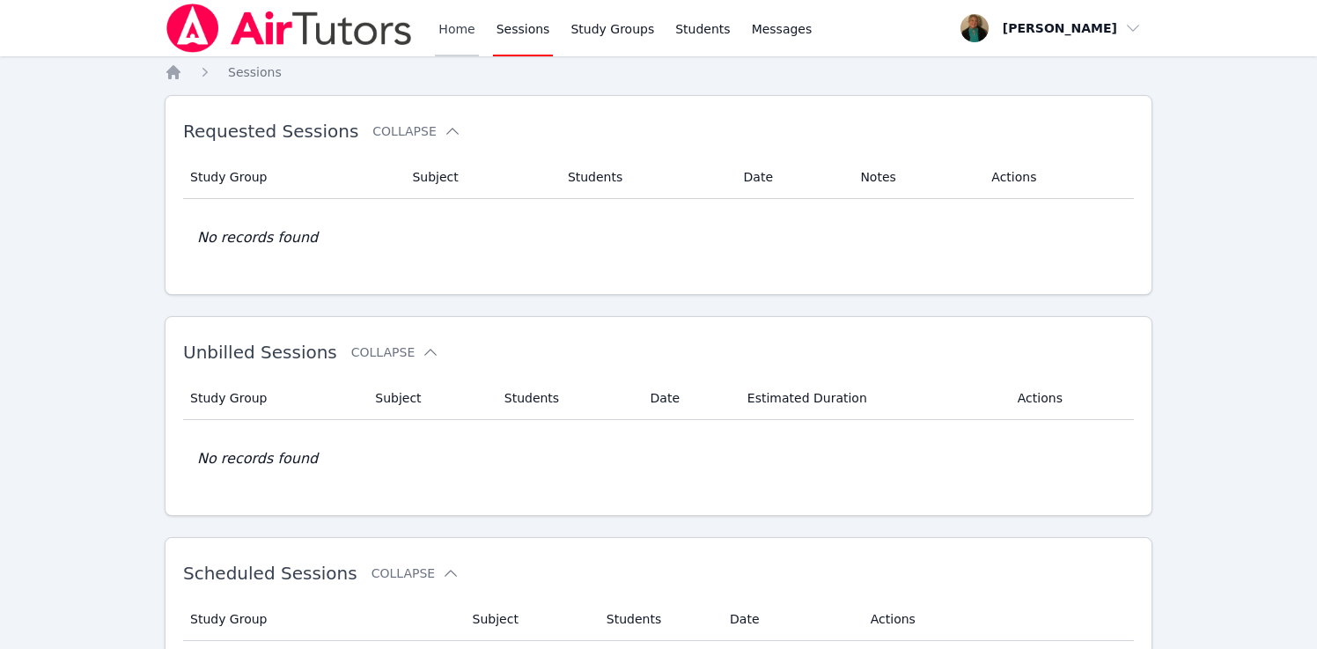
click at [462, 30] on link "Home" at bounding box center [456, 28] width 43 height 56
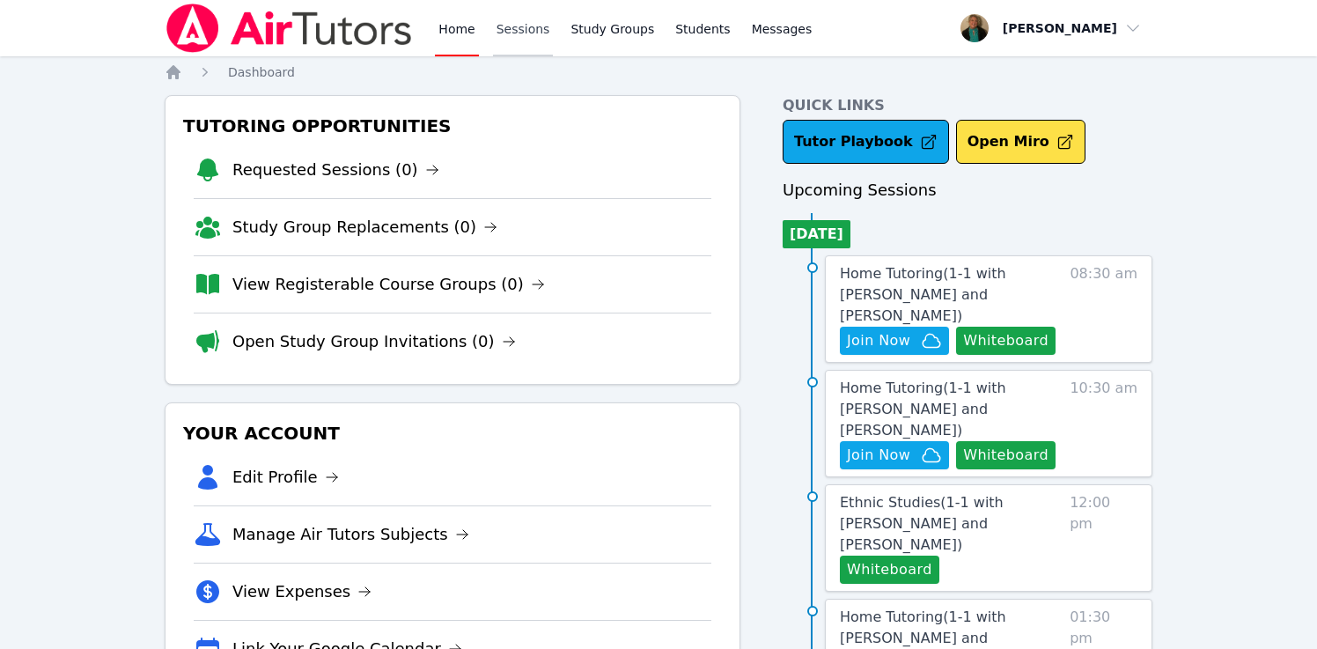
click at [517, 29] on link "Sessions" at bounding box center [523, 28] width 61 height 56
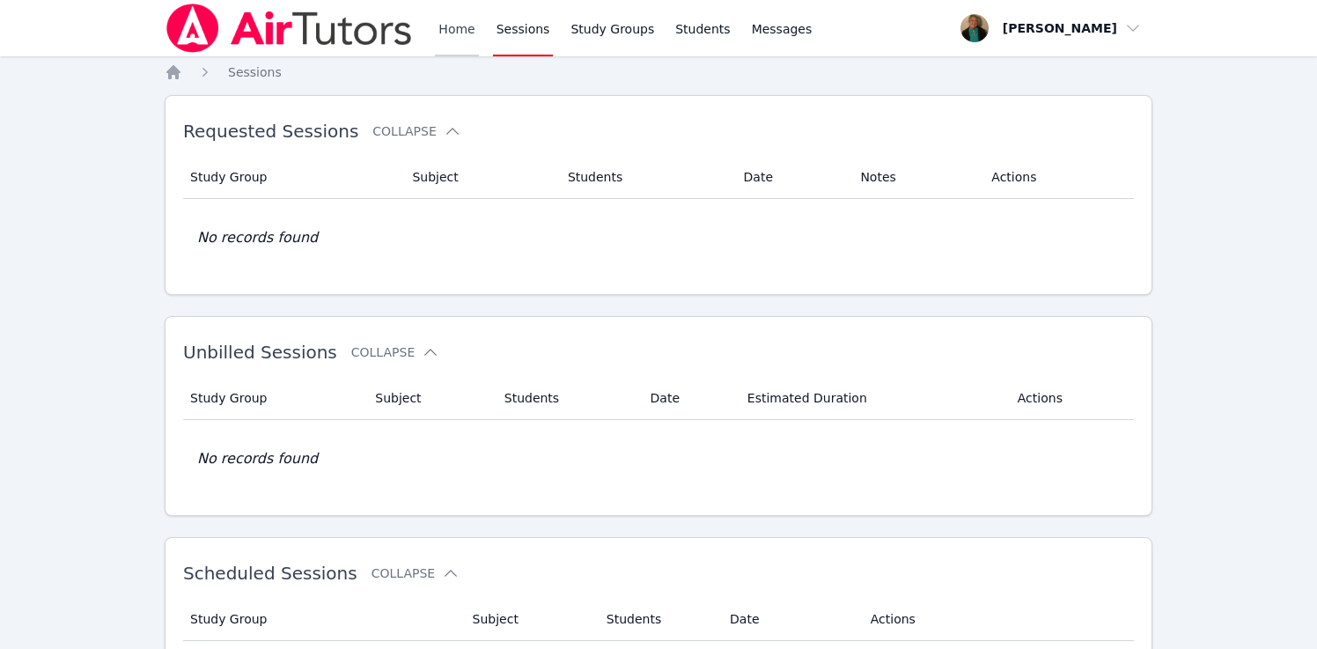
click at [458, 28] on link "Home" at bounding box center [456, 28] width 43 height 56
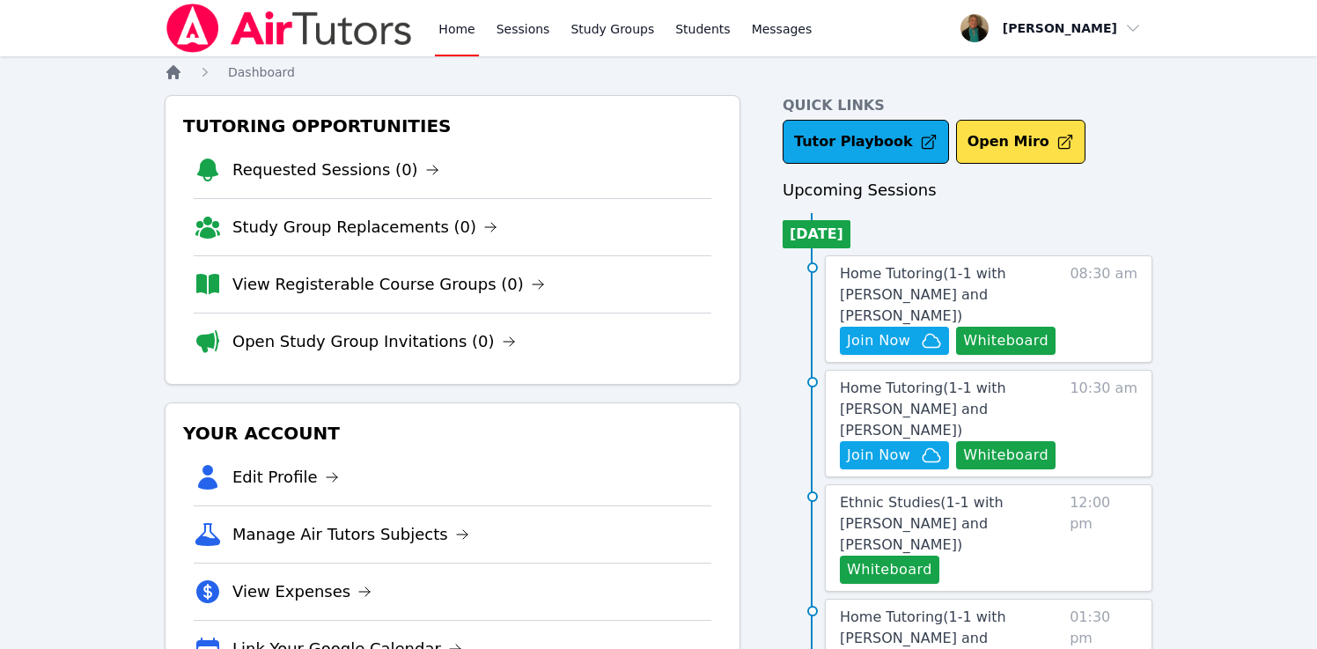
click at [167, 75] on icon "Breadcrumb" at bounding box center [174, 72] width 18 height 18
click at [889, 444] on span "Join Now" at bounding box center [878, 454] width 63 height 21
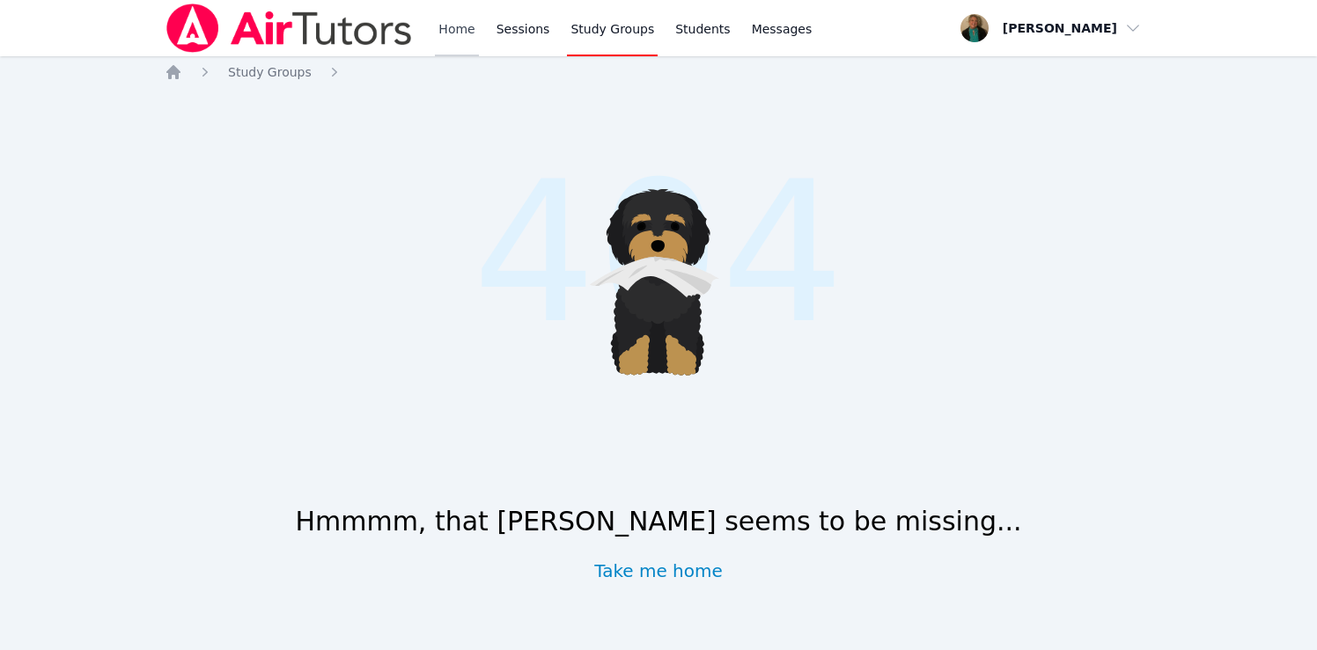
click at [449, 28] on link "Home" at bounding box center [456, 28] width 43 height 56
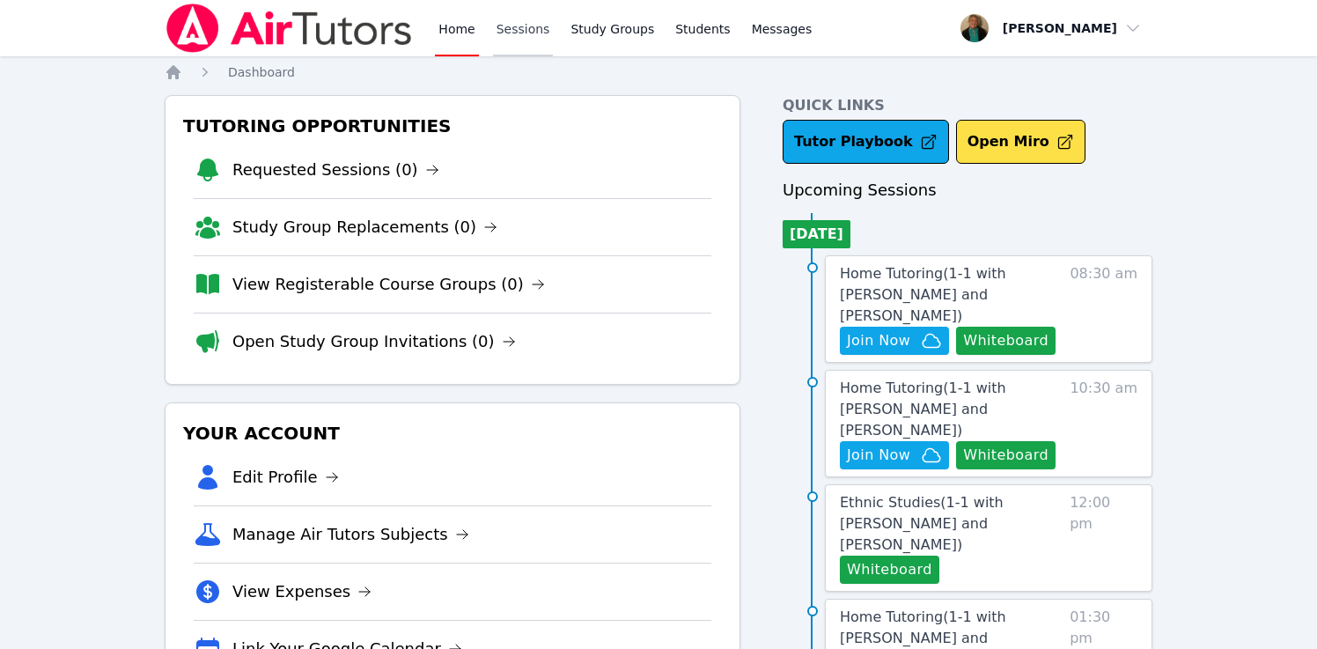
click at [523, 33] on link "Sessions" at bounding box center [523, 28] width 61 height 56
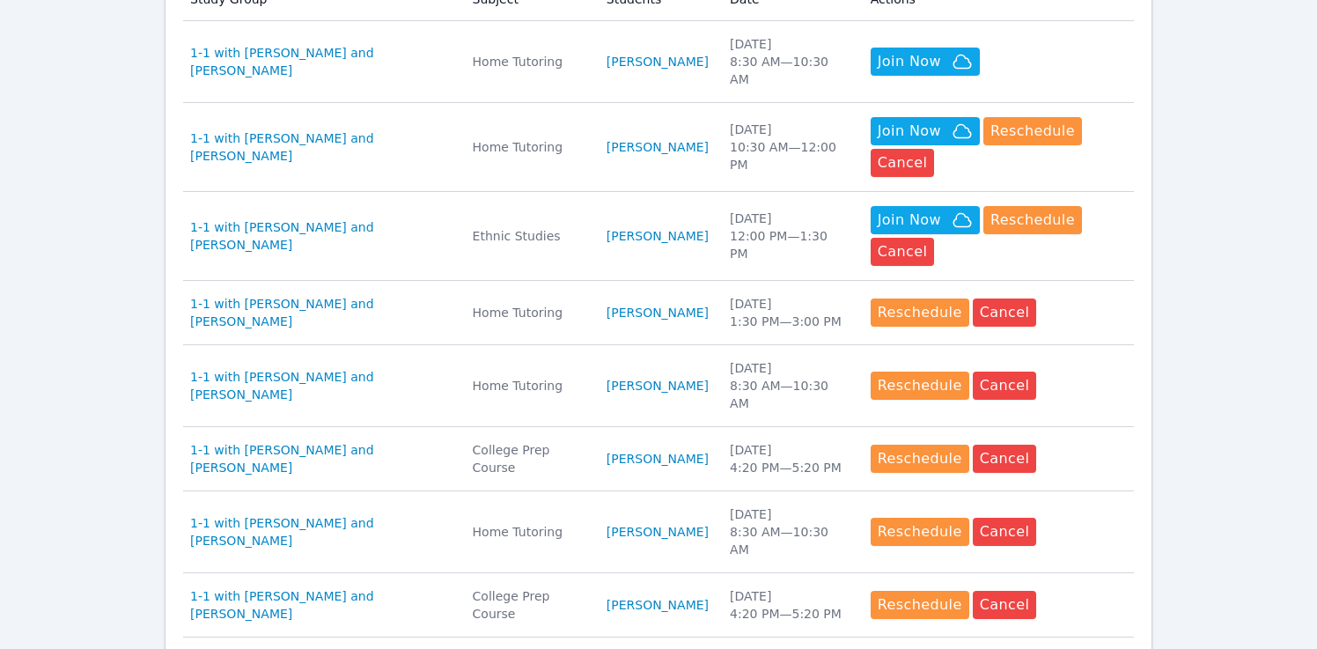
scroll to position [622, 0]
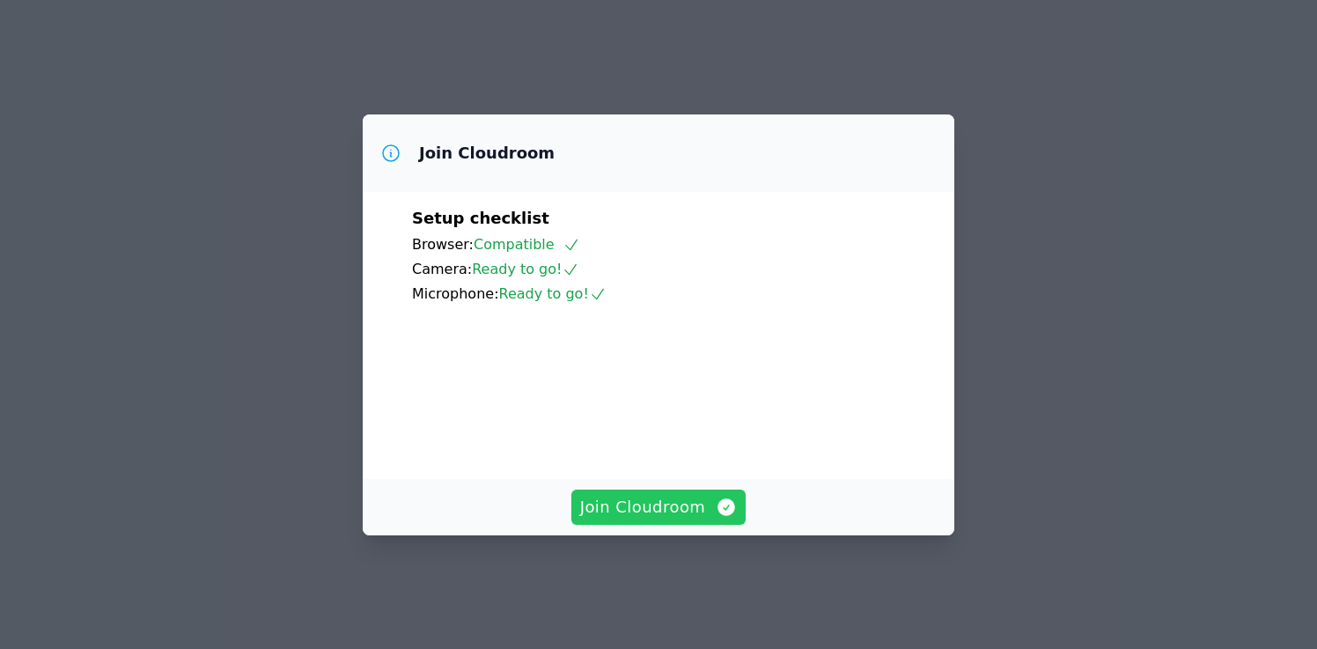
click at [642, 510] on span "Join Cloudroom" at bounding box center [659, 507] width 158 height 25
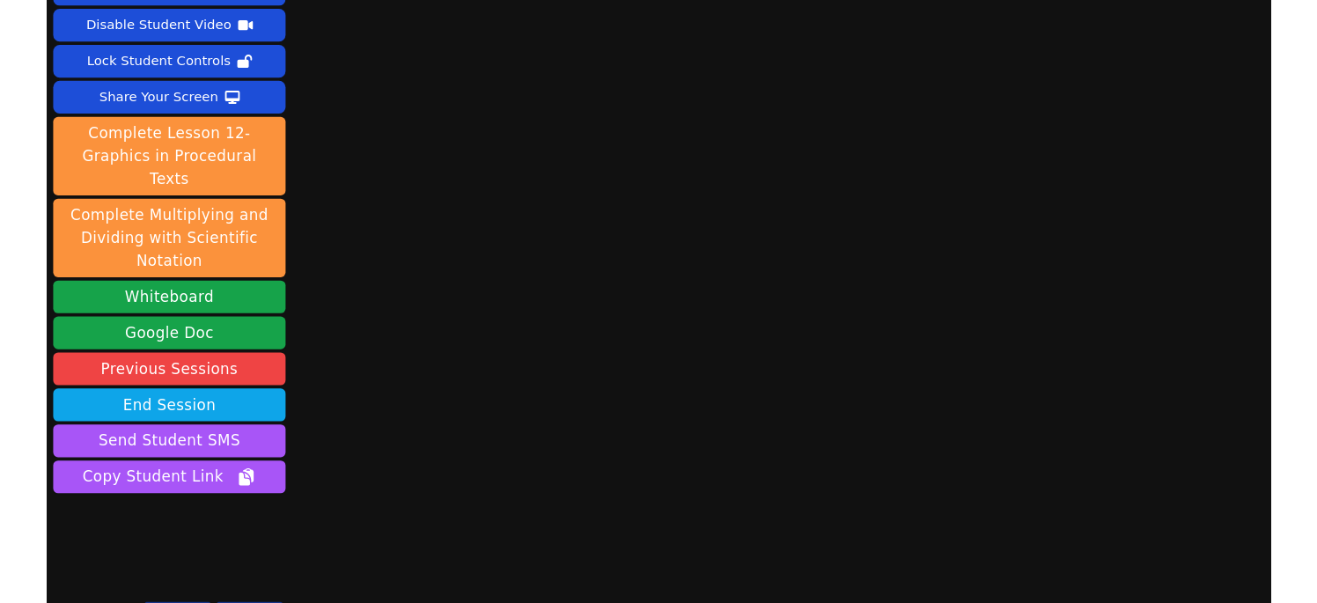
scroll to position [73, 0]
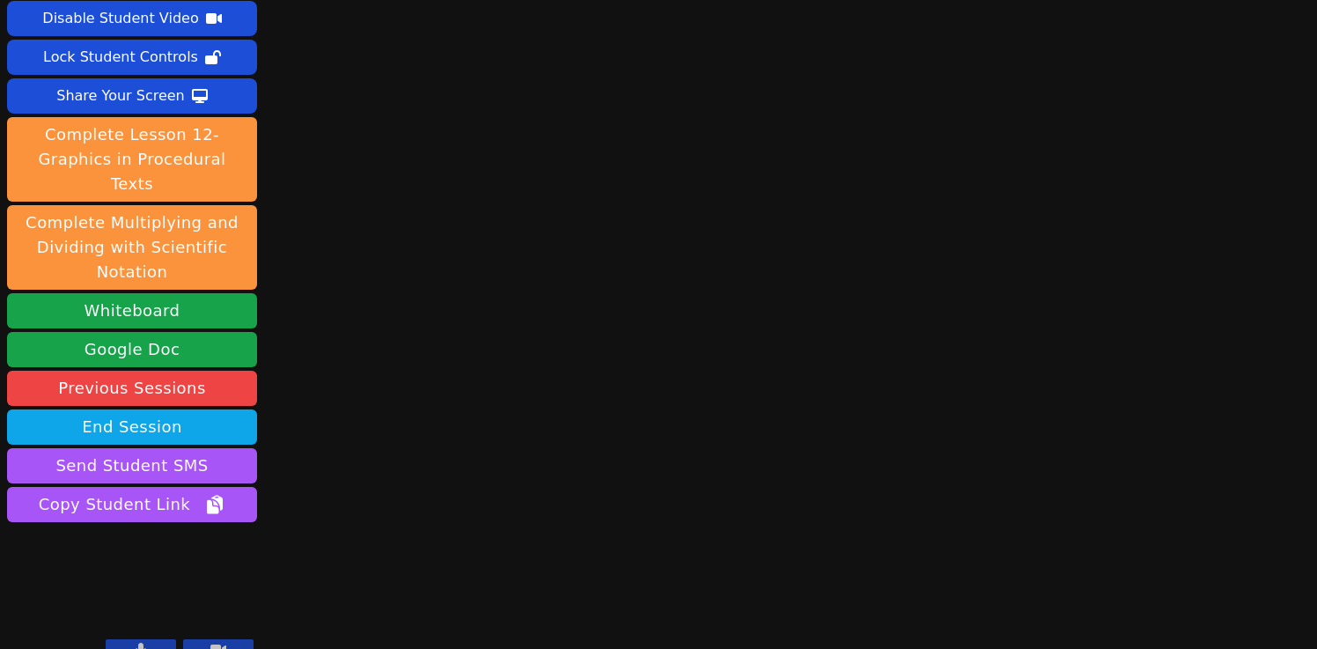
click at [147, 639] on button at bounding box center [141, 649] width 70 height 21
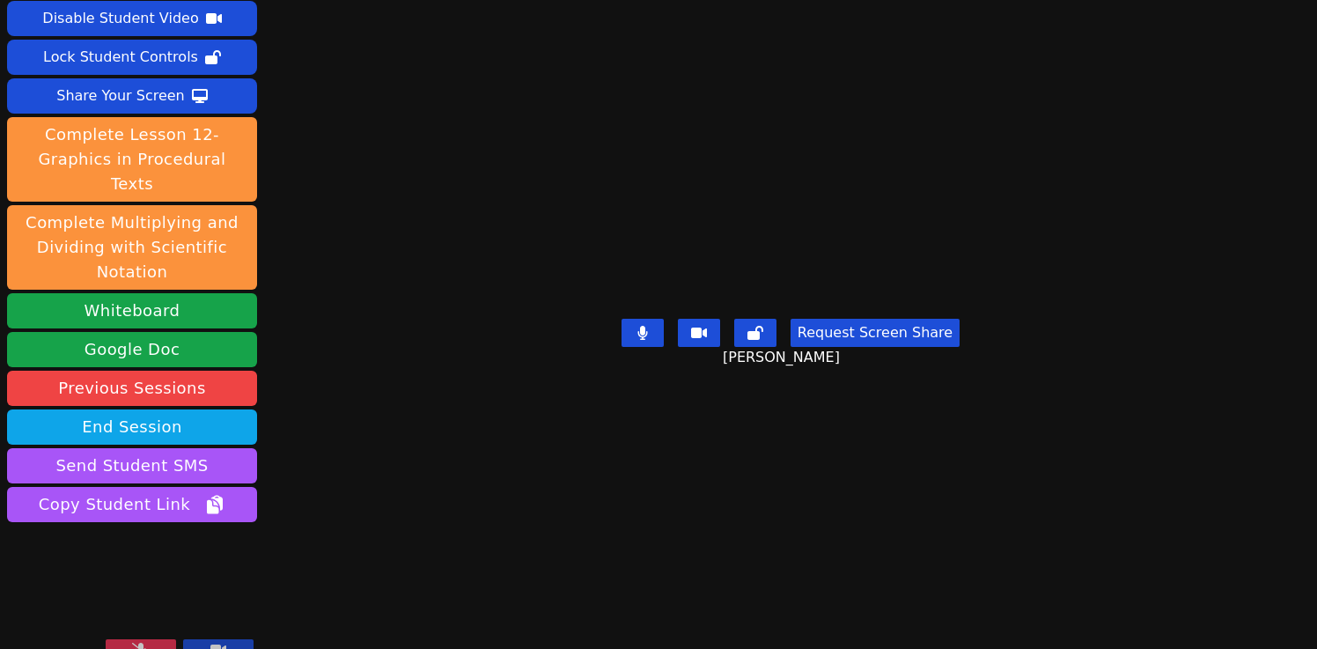
click at [128, 639] on button at bounding box center [141, 649] width 70 height 21
click at [141, 642] on icon at bounding box center [141, 649] width 10 height 14
click at [138, 642] on icon at bounding box center [141, 649] width 18 height 14
click at [187, 293] on button "Whiteboard" at bounding box center [132, 310] width 250 height 35
click at [136, 642] on icon at bounding box center [141, 649] width 11 height 14
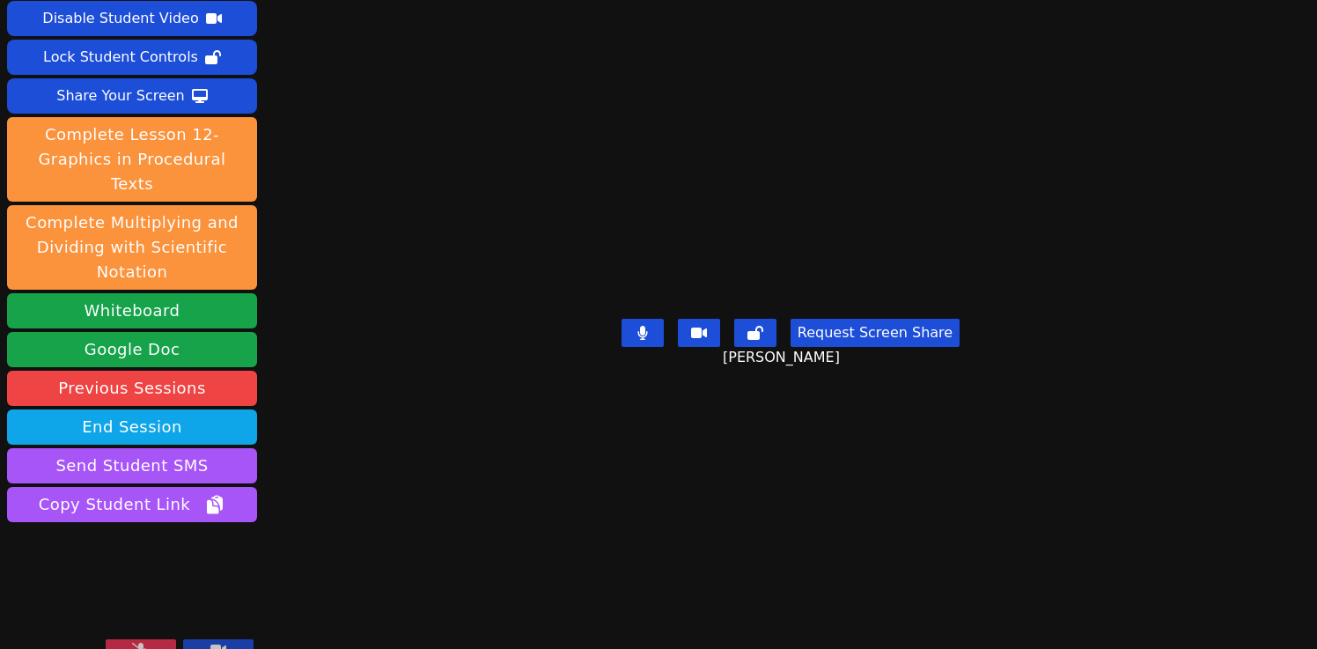
click at [139, 642] on icon at bounding box center [141, 649] width 18 height 14
click at [141, 642] on icon at bounding box center [141, 649] width 10 height 14
click at [141, 642] on icon at bounding box center [141, 649] width 18 height 14
click at [141, 642] on icon at bounding box center [141, 649] width 10 height 14
click at [141, 642] on icon at bounding box center [141, 649] width 18 height 14
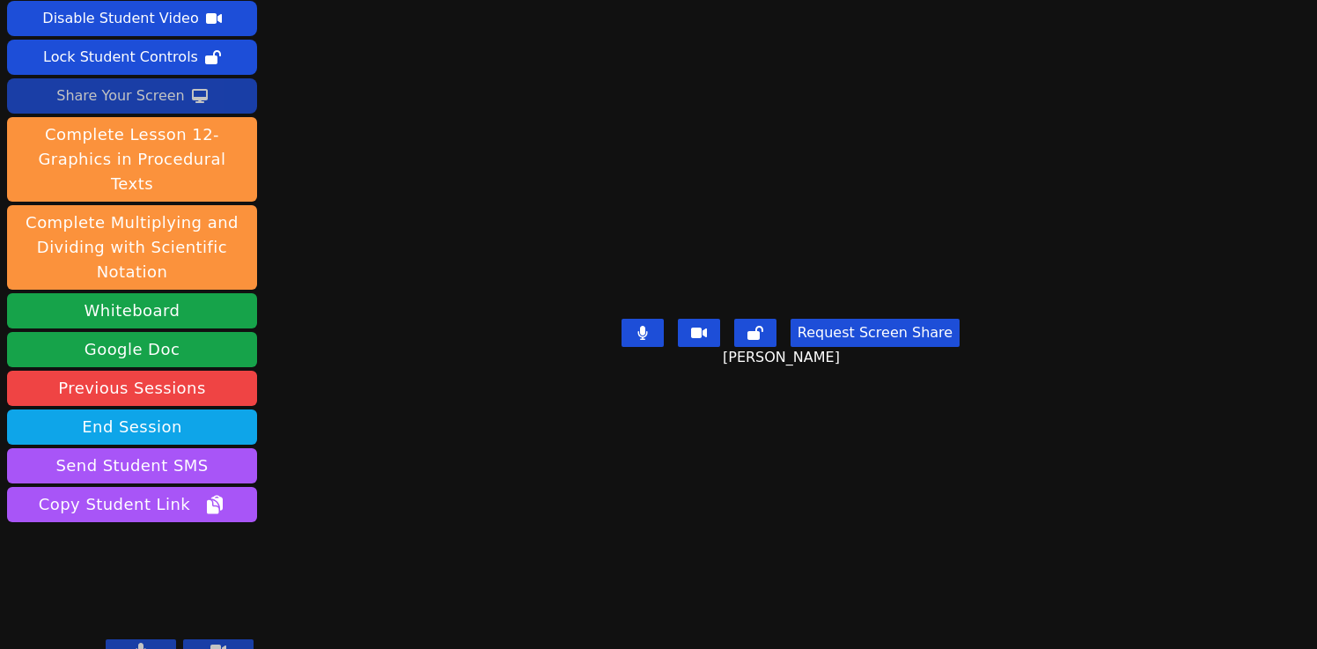
click at [111, 93] on div "Share Your Screen" at bounding box center [120, 96] width 128 height 28
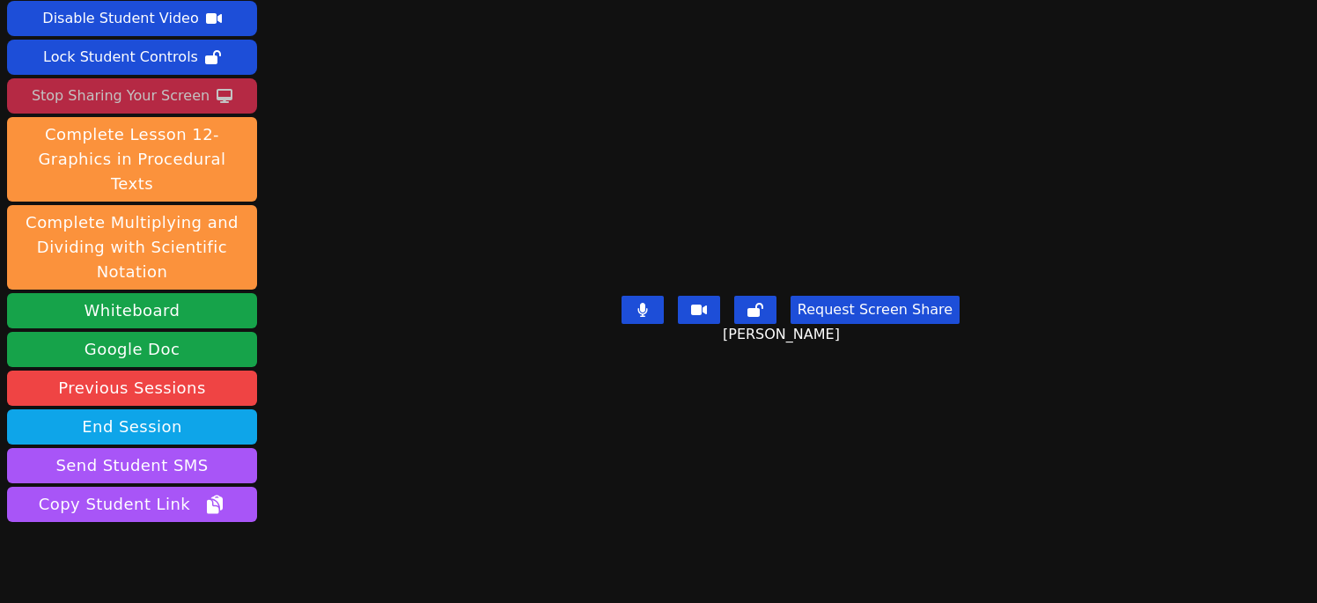
click at [160, 532] on video at bounding box center [132, 595] width 250 height 141
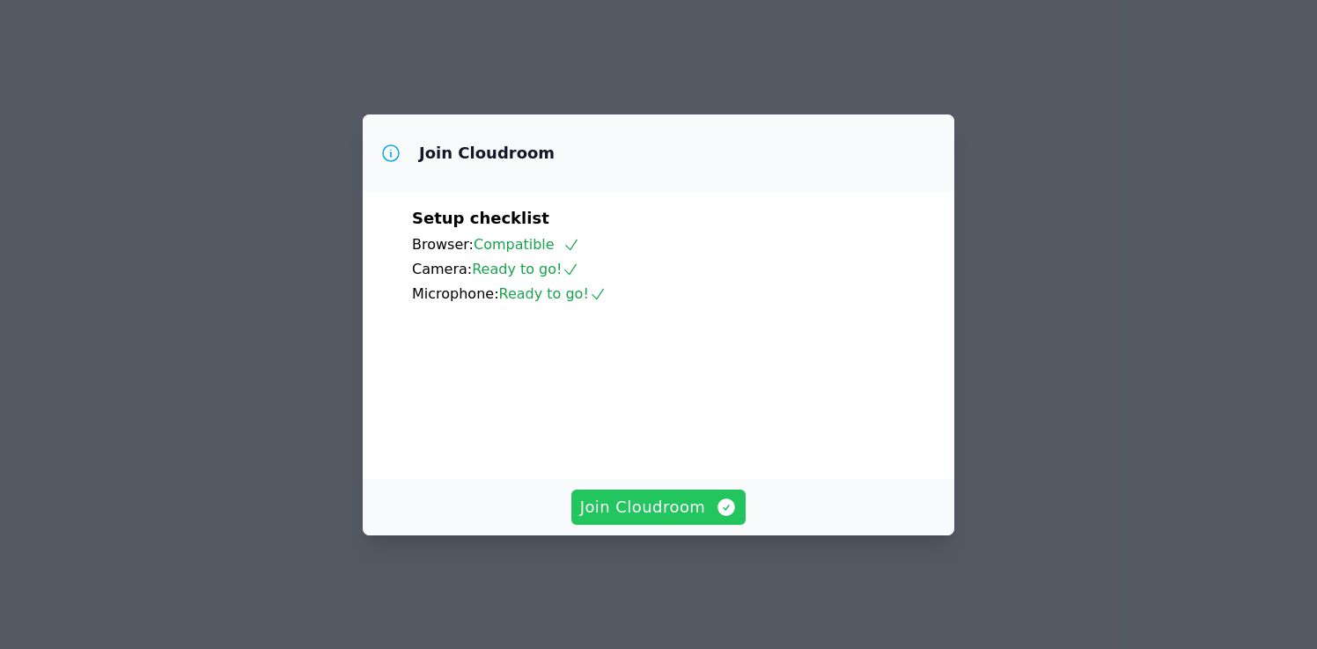
click at [643, 519] on span "Join Cloudroom" at bounding box center [659, 507] width 158 height 25
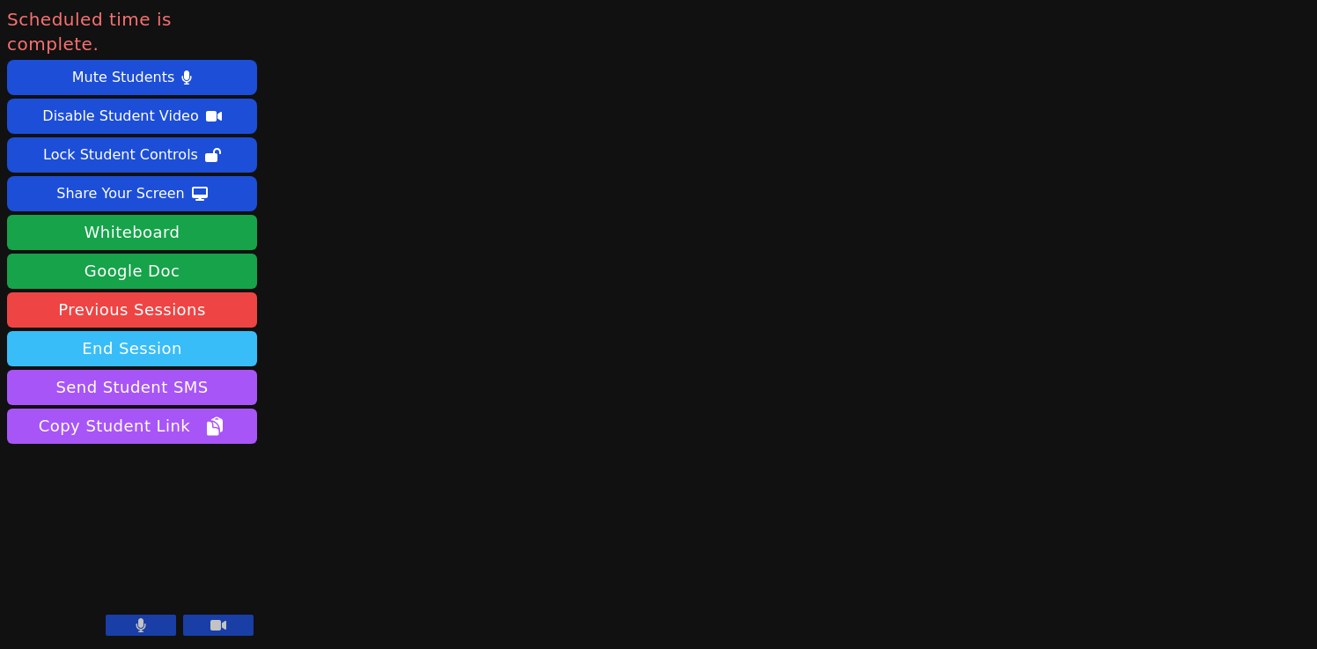
click at [211, 331] on button "End Session" at bounding box center [132, 348] width 250 height 35
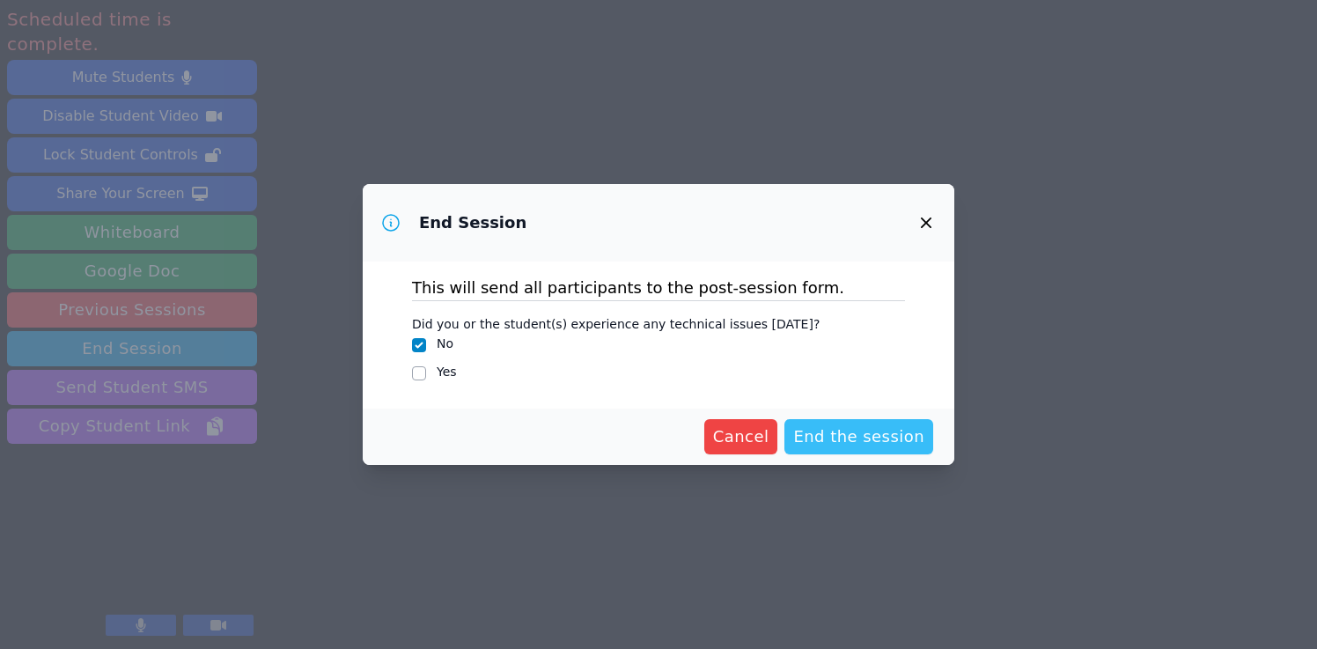
click at [860, 436] on span "End the session" at bounding box center [858, 436] width 131 height 25
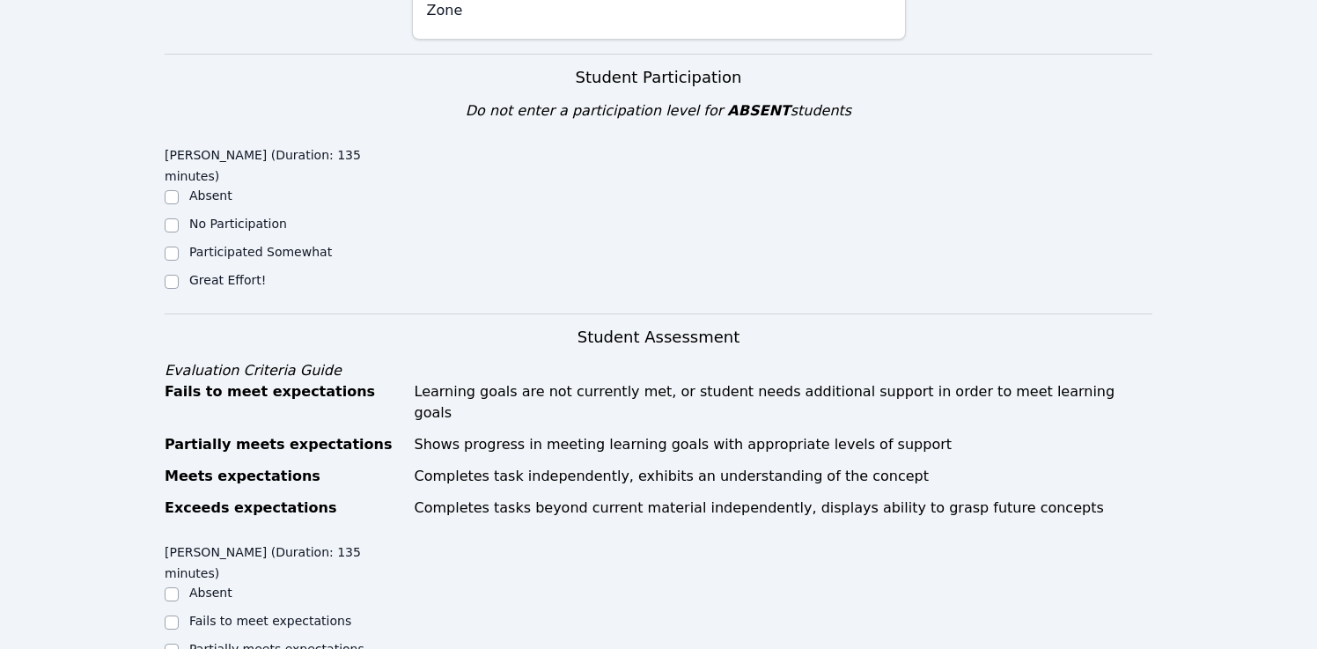
scroll to position [546, 0]
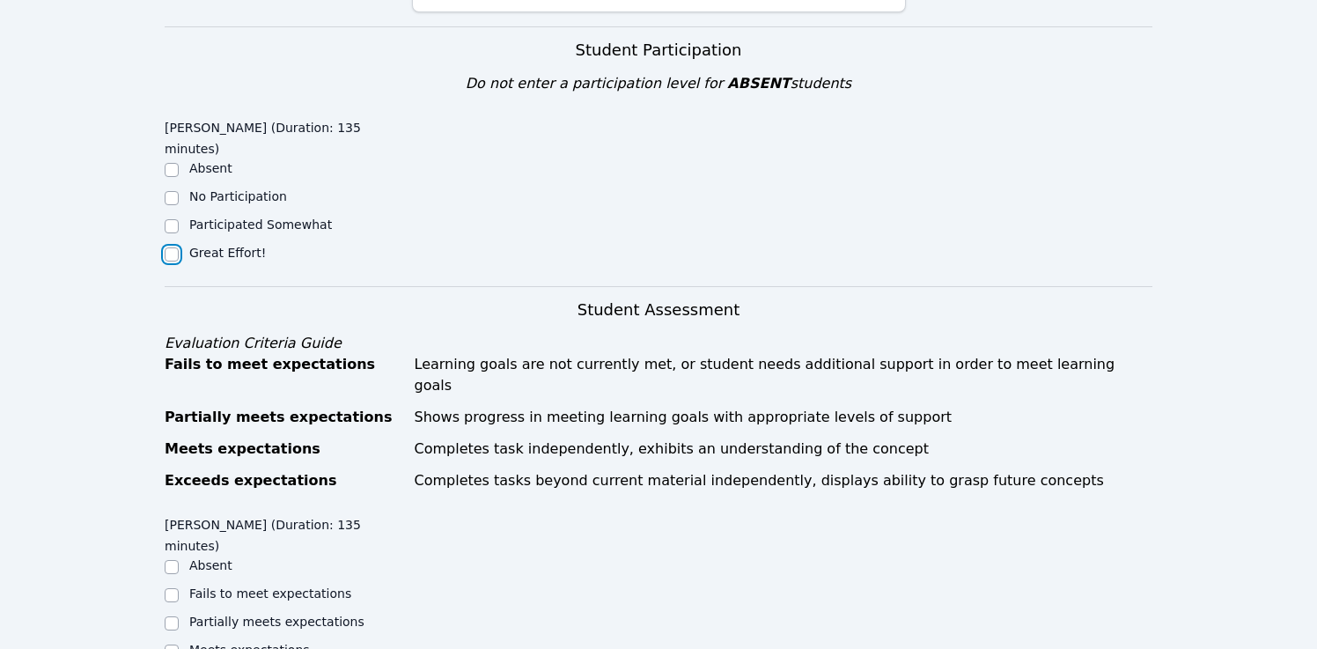
click at [173, 247] on input "Great Effort!" at bounding box center [172, 254] width 14 height 14
checkbox input "true"
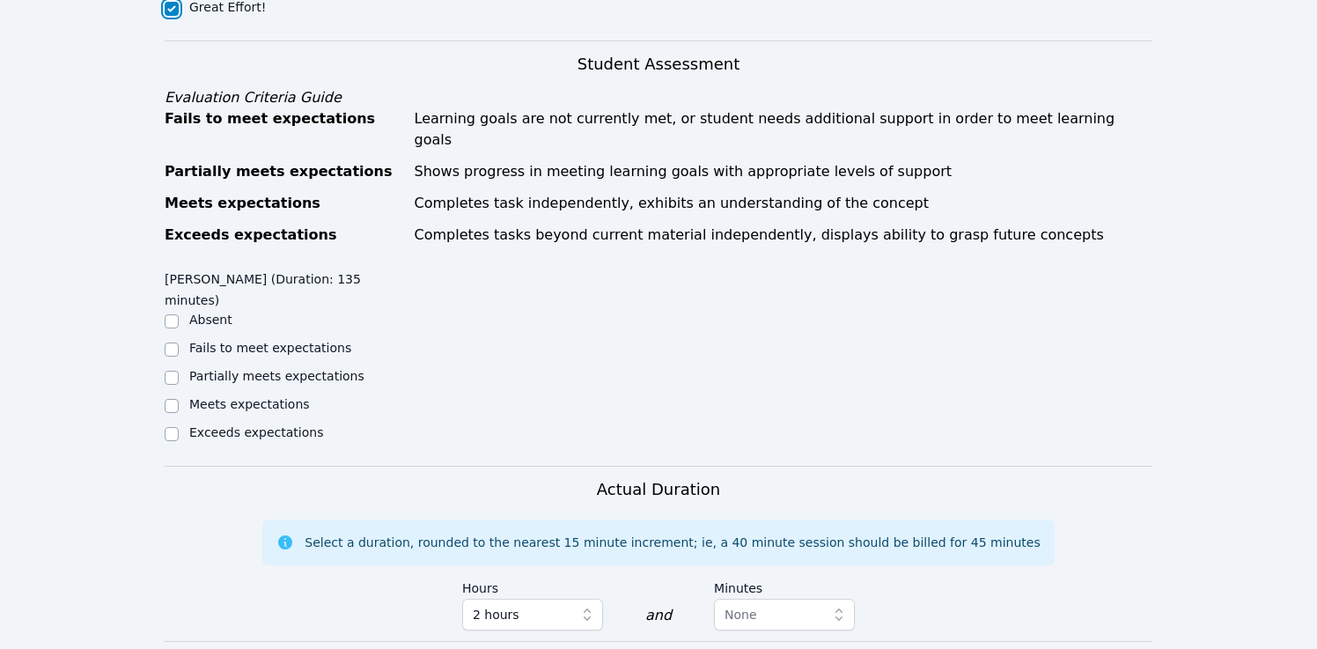
scroll to position [811, 0]
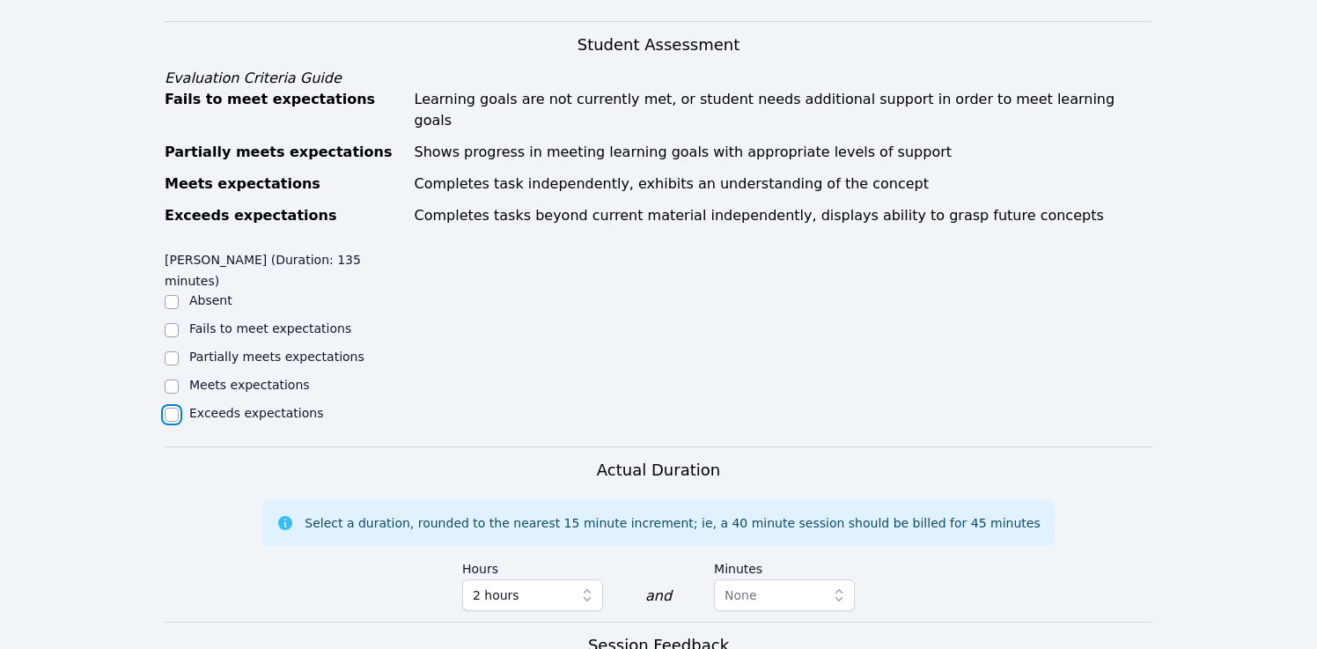
click at [174, 407] on input "Exceeds expectations" at bounding box center [172, 414] width 14 height 14
checkbox input "true"
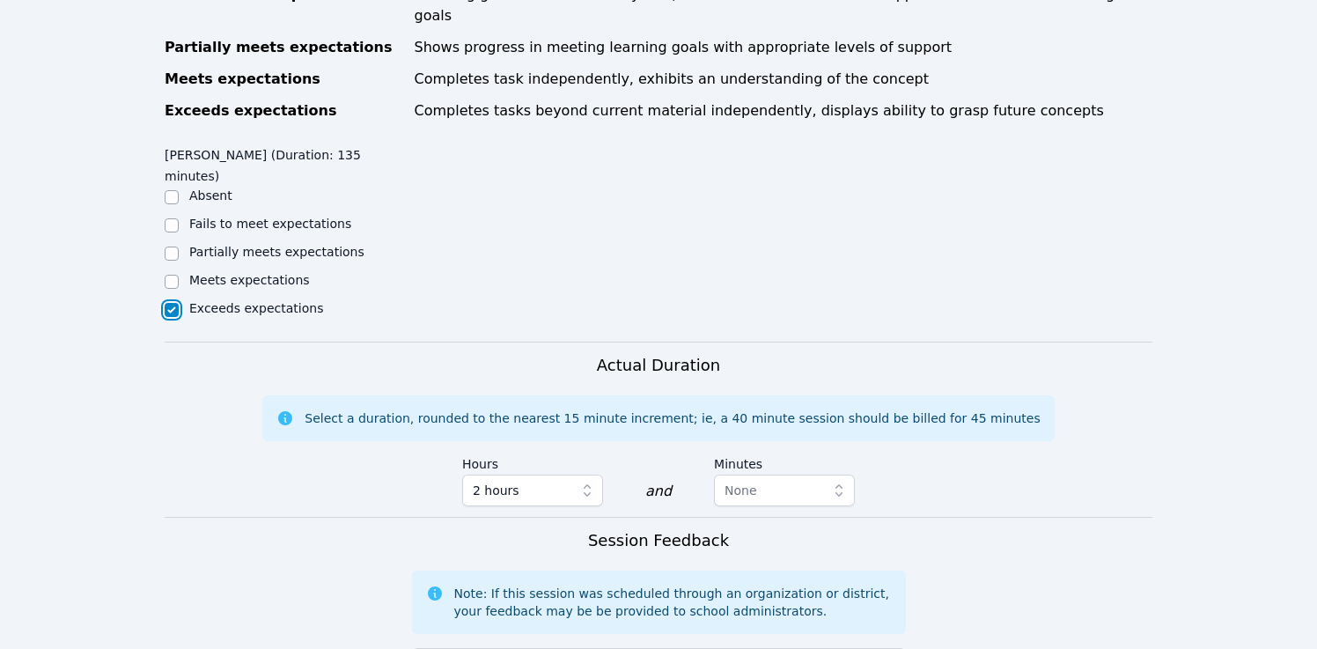
scroll to position [917, 0]
click at [771, 479] on span "None" at bounding box center [771, 489] width 95 height 21
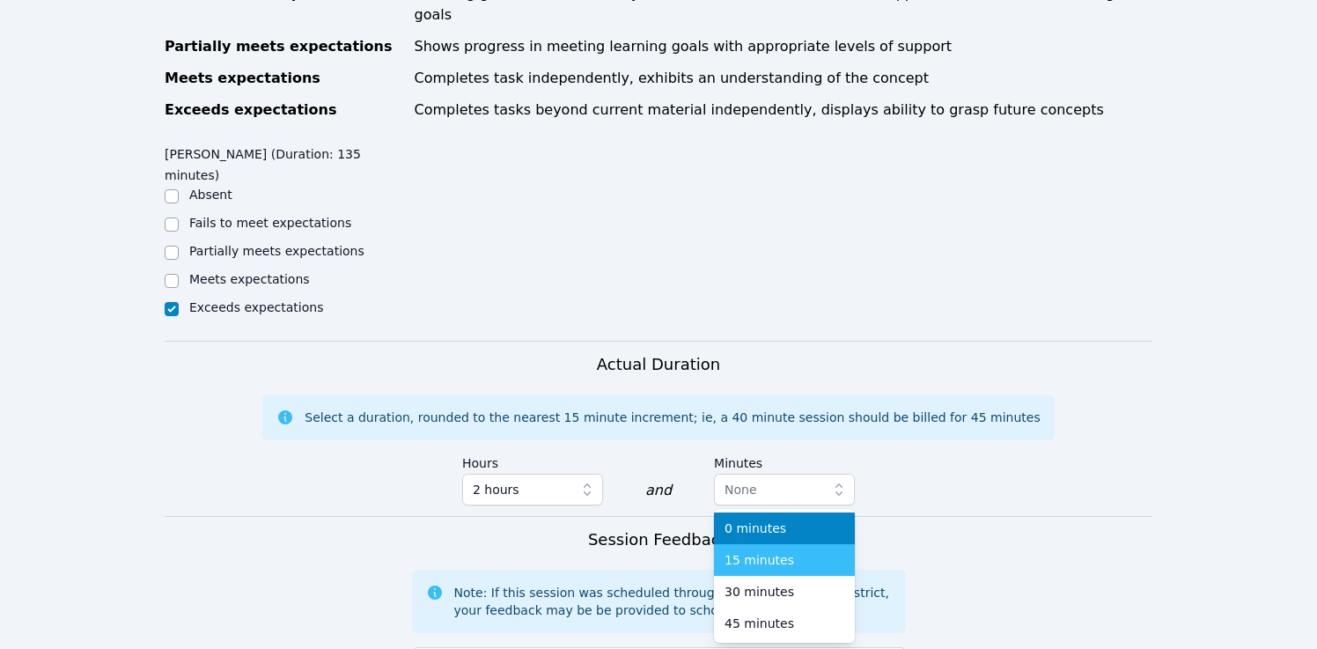
click at [763, 551] on span "15 minutes" at bounding box center [759, 560] width 70 height 18
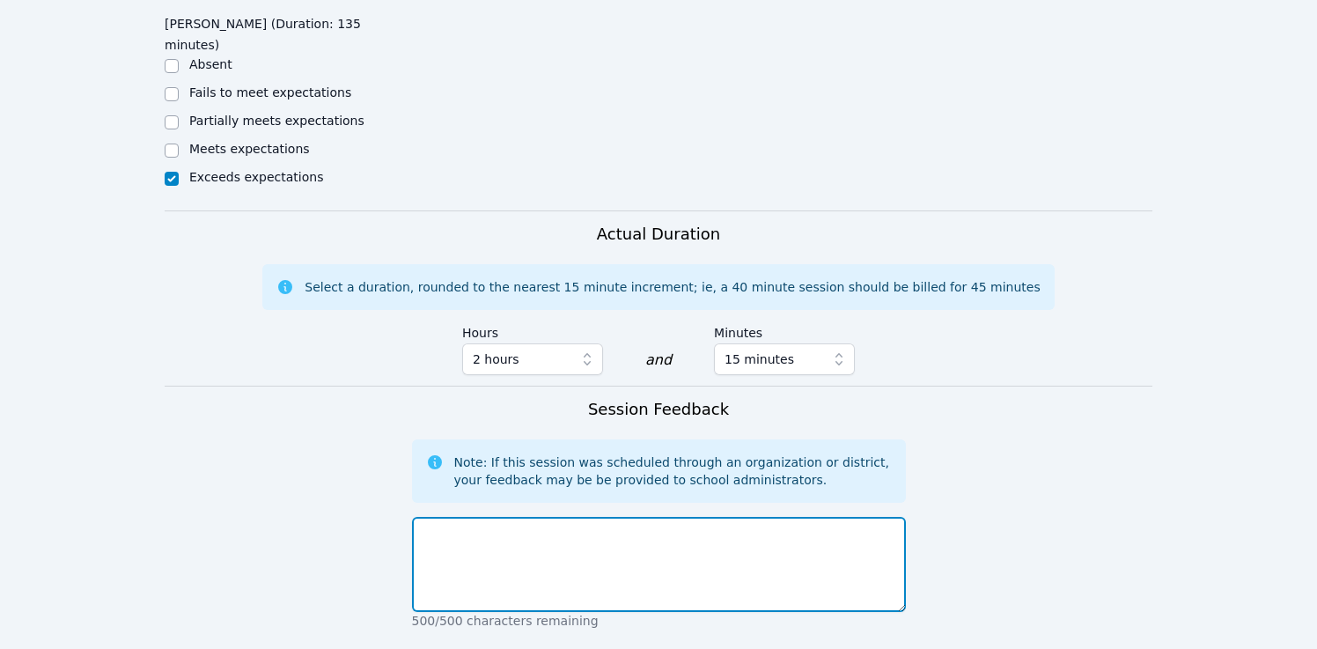
scroll to position [1051, 0]
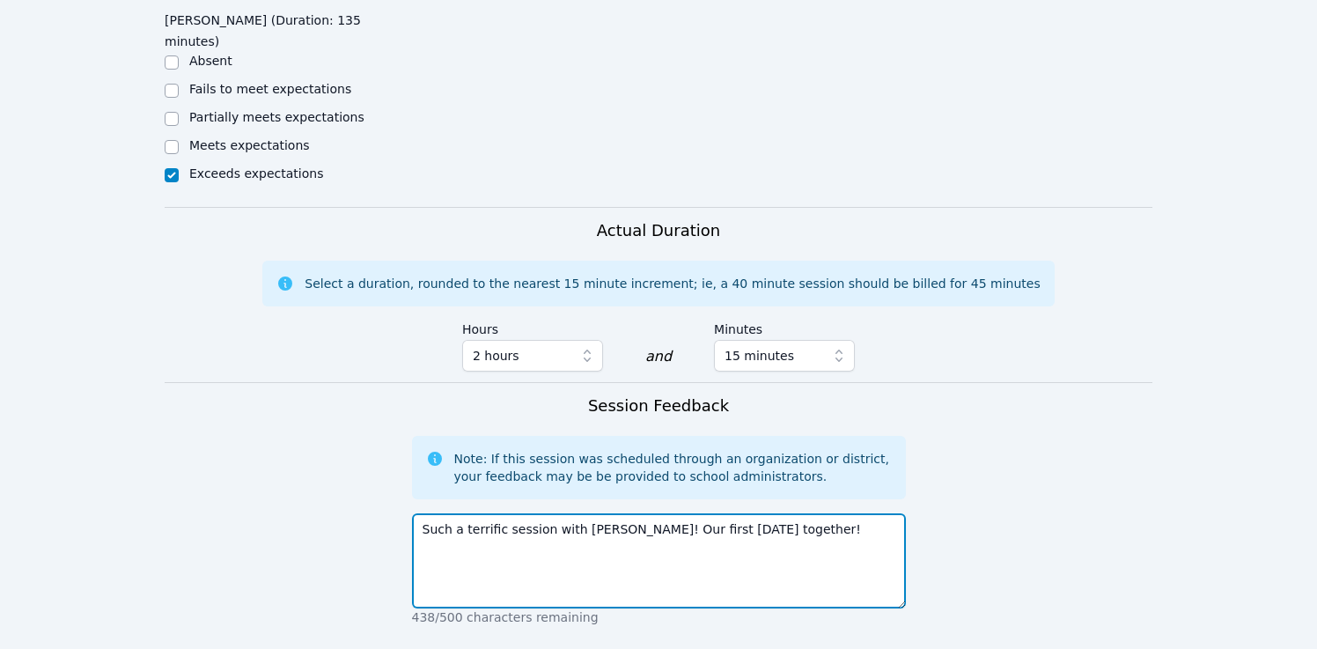
type textarea "Such a terrific session with [PERSON_NAME]! Our first [DATE] together!"
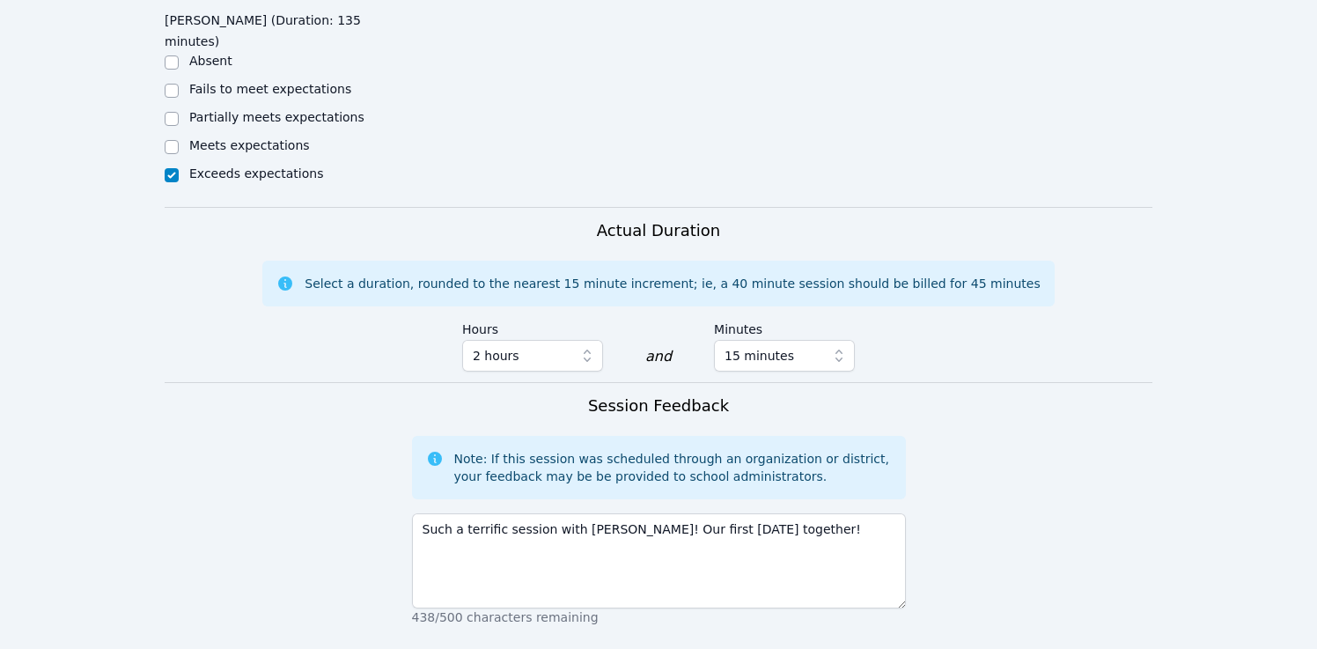
type textarea "E"
type textarea "Global vocabulary terms with examples and Algebra solving equations"
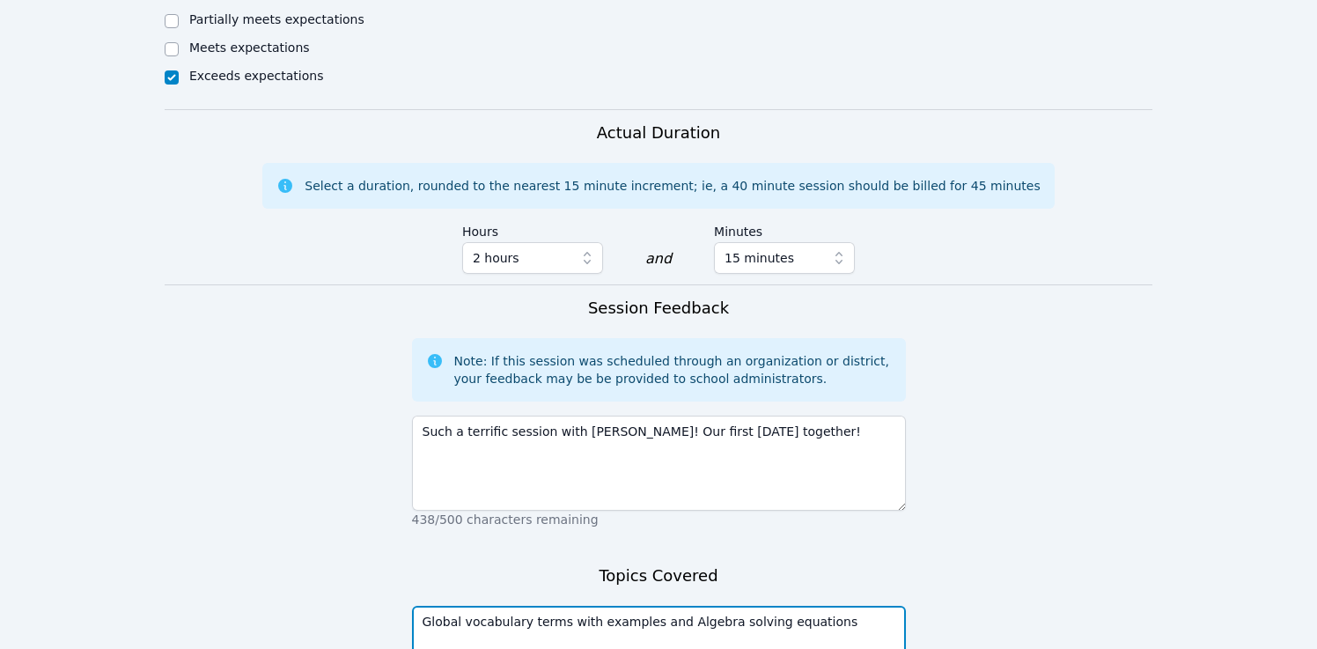
scroll to position [1258, 0]
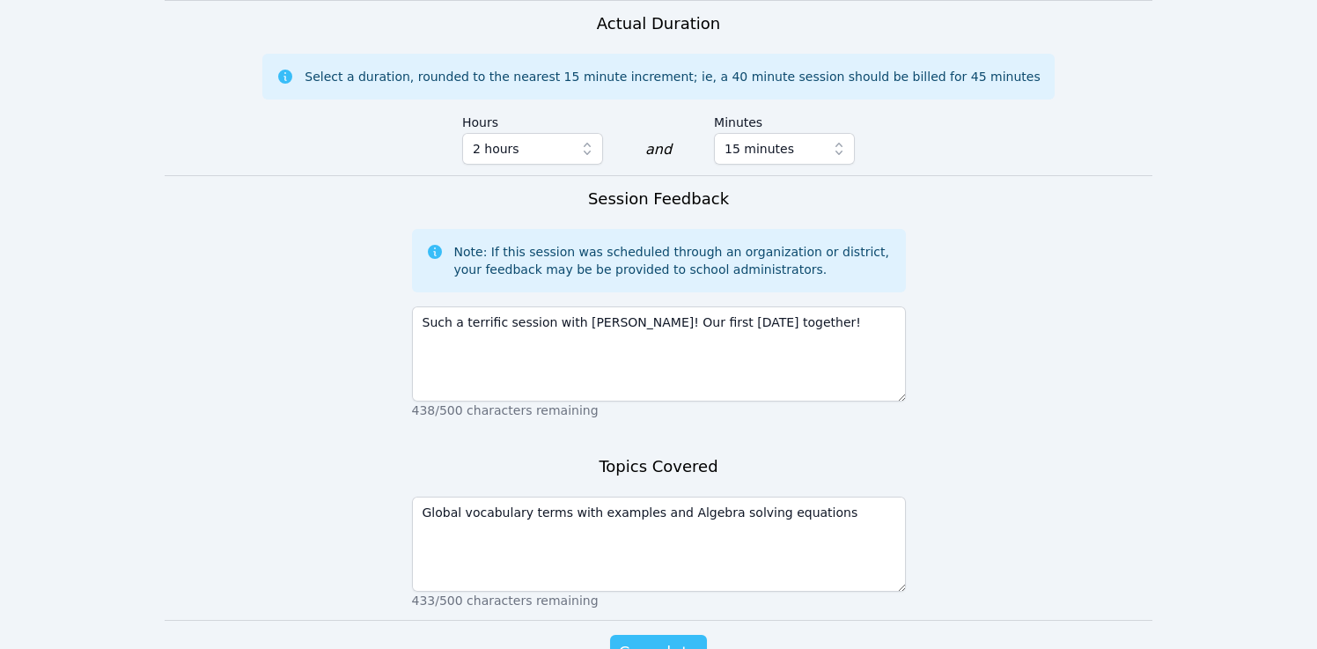
click at [662, 640] on span "Complete" at bounding box center [658, 652] width 79 height 25
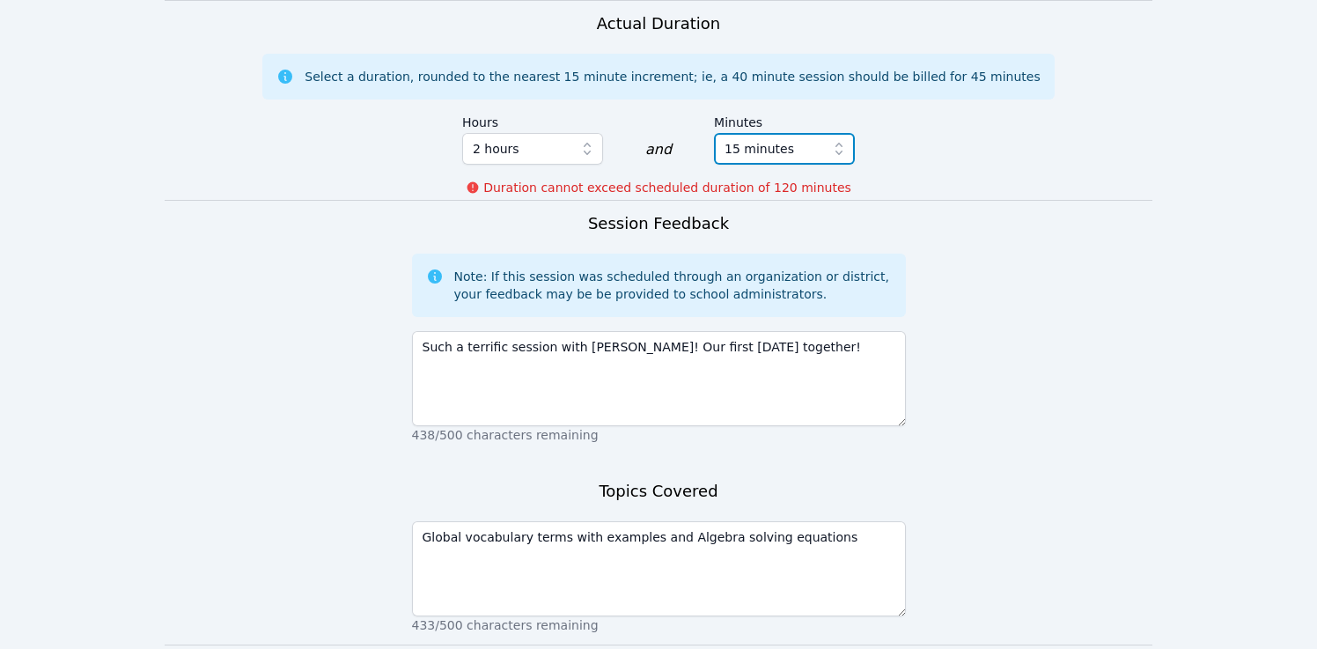
click at [809, 138] on span "15 minutes" at bounding box center [771, 148] width 95 height 21
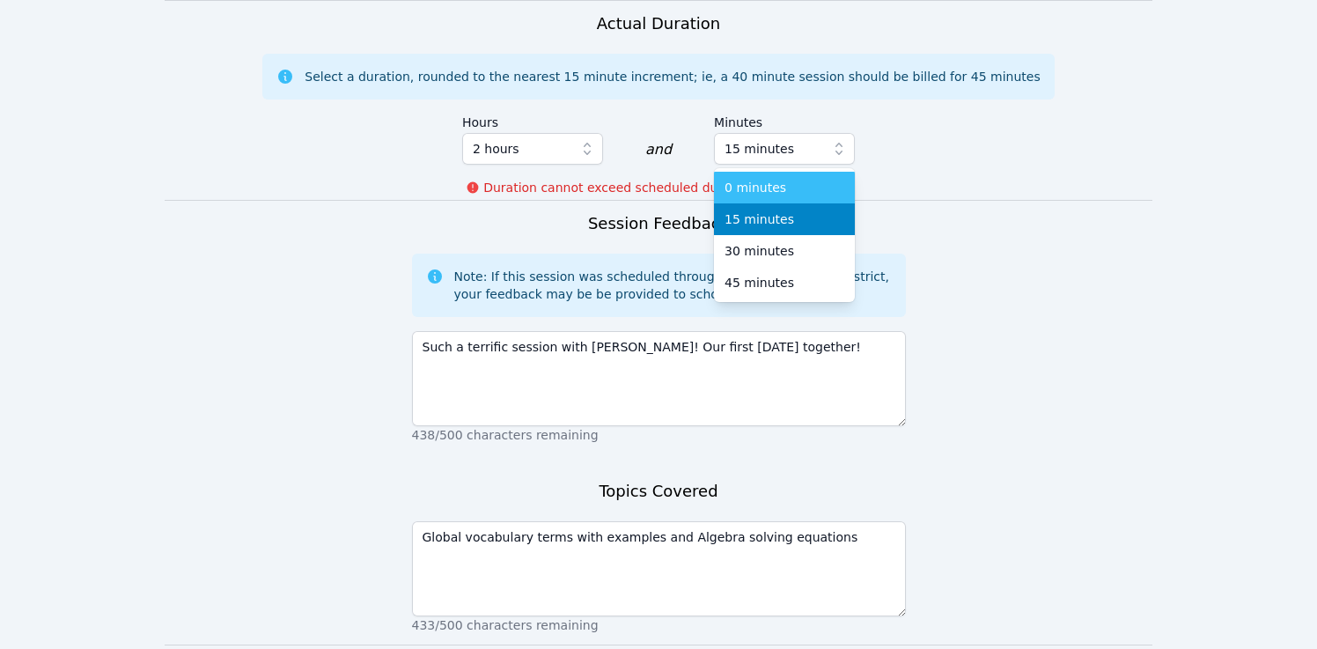
click at [788, 179] on div "0 minutes" at bounding box center [784, 188] width 120 height 18
